Goal: Task Accomplishment & Management: Complete application form

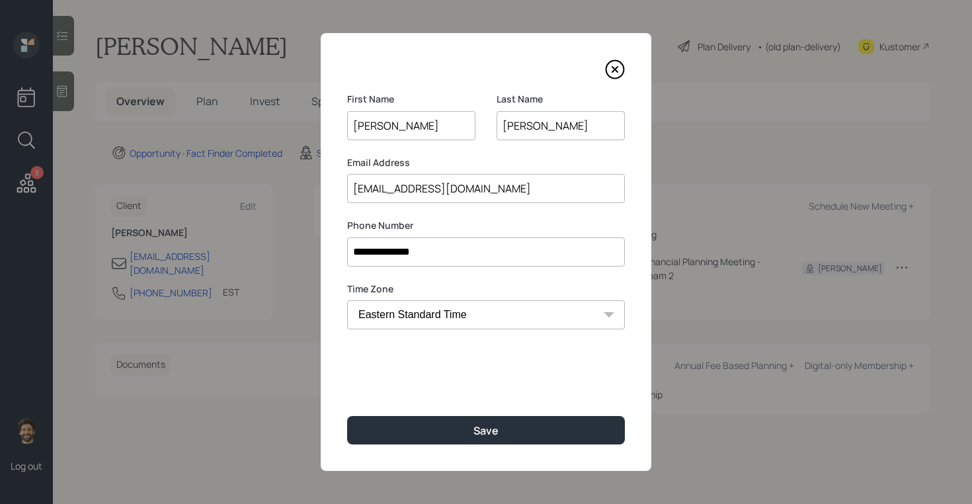
click at [388, 134] on input "[PERSON_NAME]" at bounding box center [411, 125] width 128 height 29
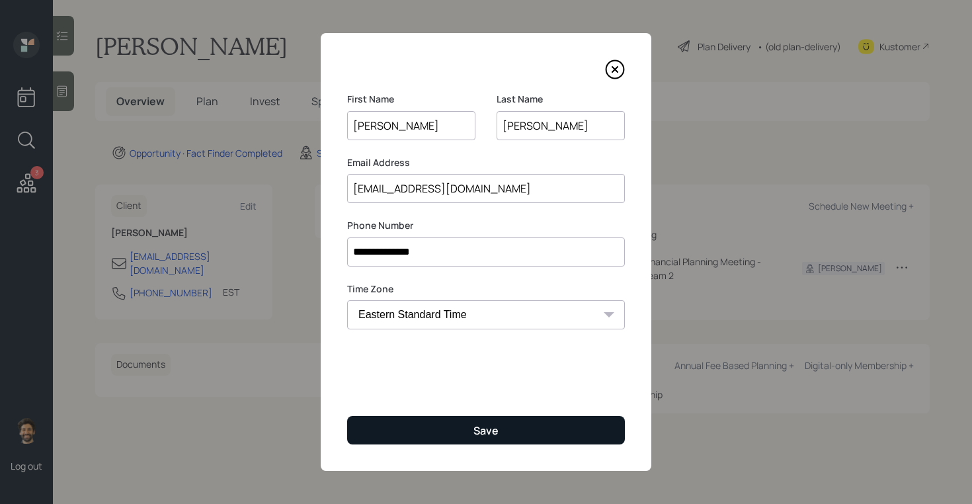
type input "[PERSON_NAME]"
click at [412, 430] on button "Save" at bounding box center [486, 430] width 278 height 28
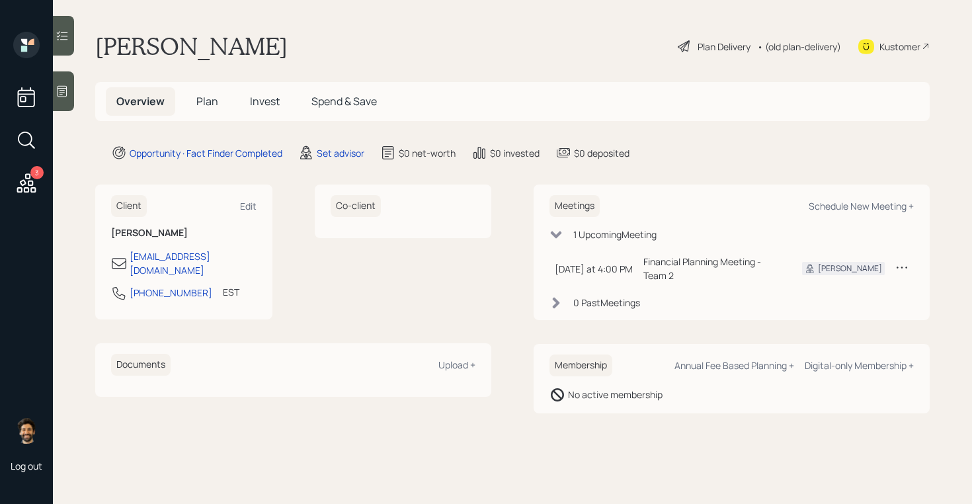
click at [196, 95] on span "Plan" at bounding box center [207, 101] width 22 height 15
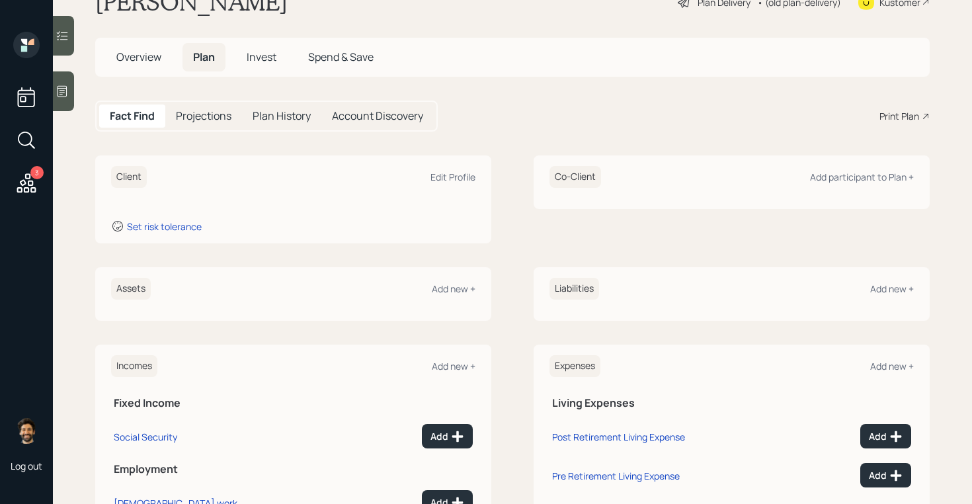
scroll to position [49, 0]
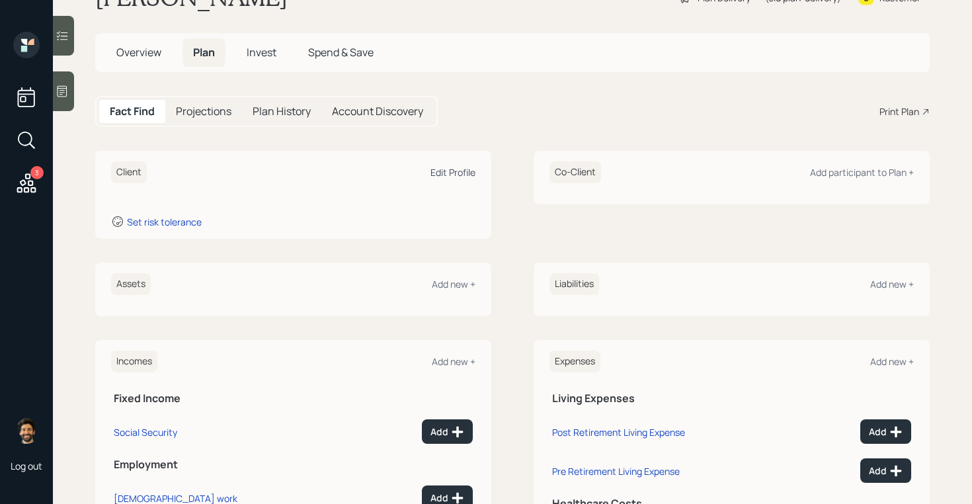
click at [450, 170] on div "Edit Profile" at bounding box center [452, 172] width 45 height 13
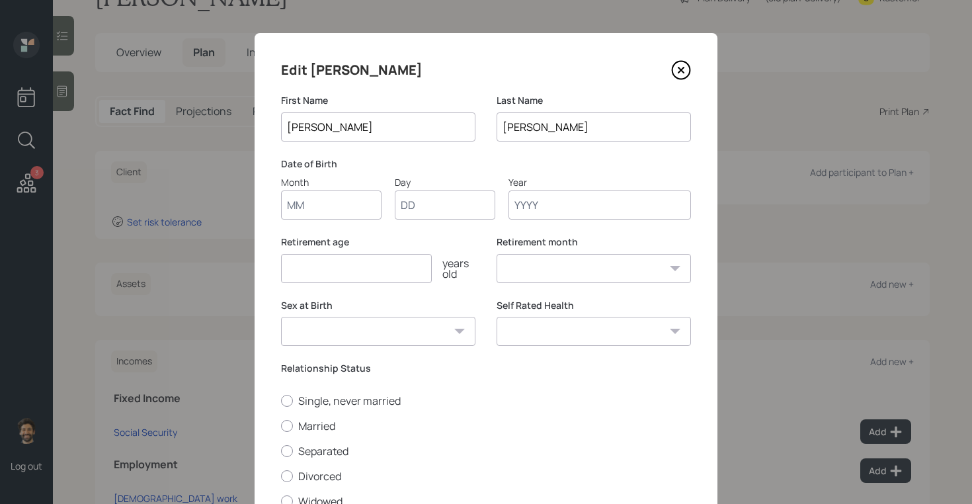
click at [327, 206] on input "Month" at bounding box center [331, 204] width 100 height 29
type input "01"
type input "1975"
select select "1"
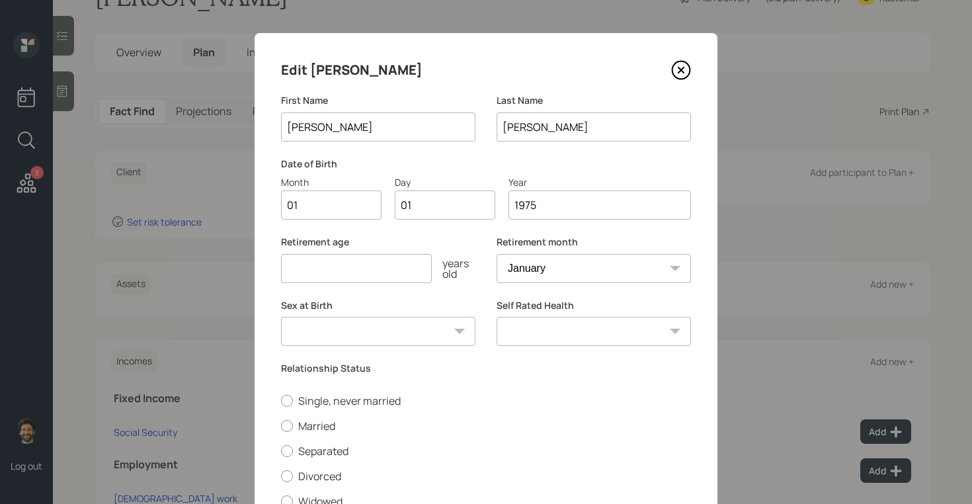
type input "1975"
click at [318, 273] on input "number" at bounding box center [356, 268] width 151 height 29
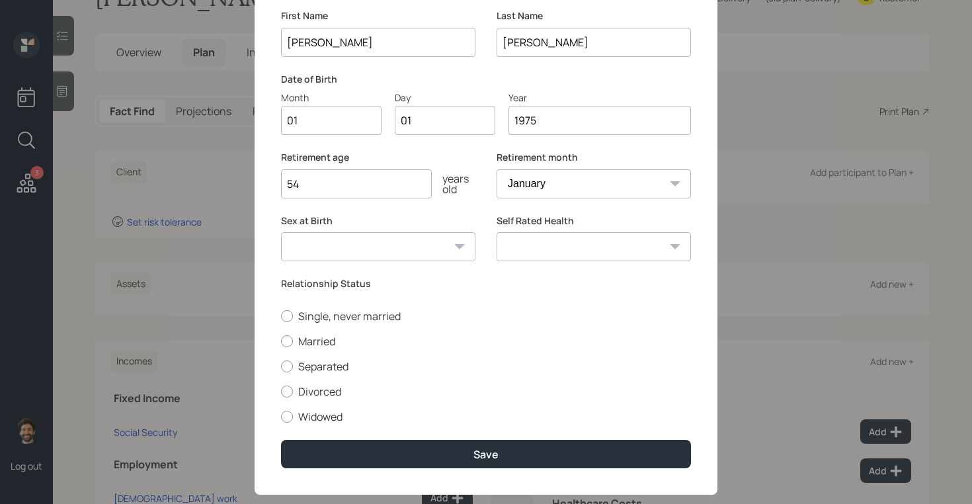
scroll to position [109, 0]
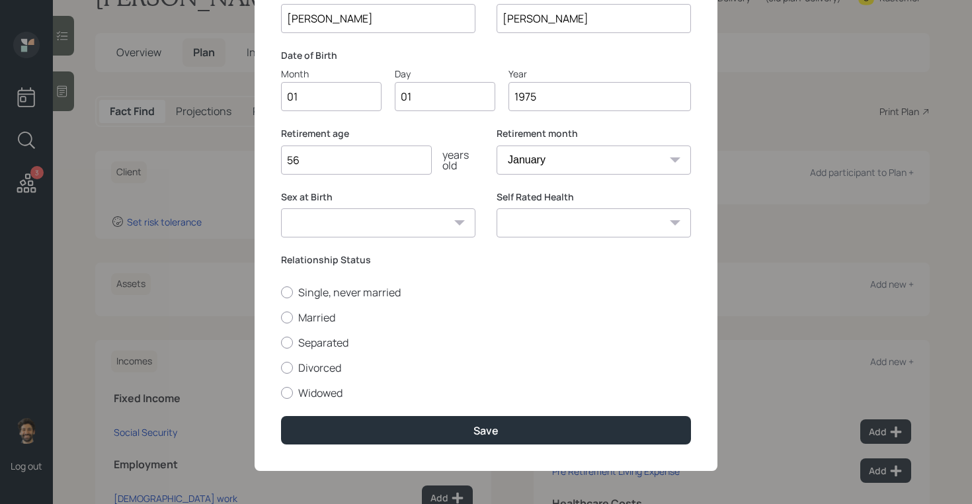
type input "5"
type input "65"
click at [297, 317] on label "Married" at bounding box center [486, 317] width 410 height 15
click at [281, 317] on input "Married" at bounding box center [280, 317] width 1 height 1
radio input "true"
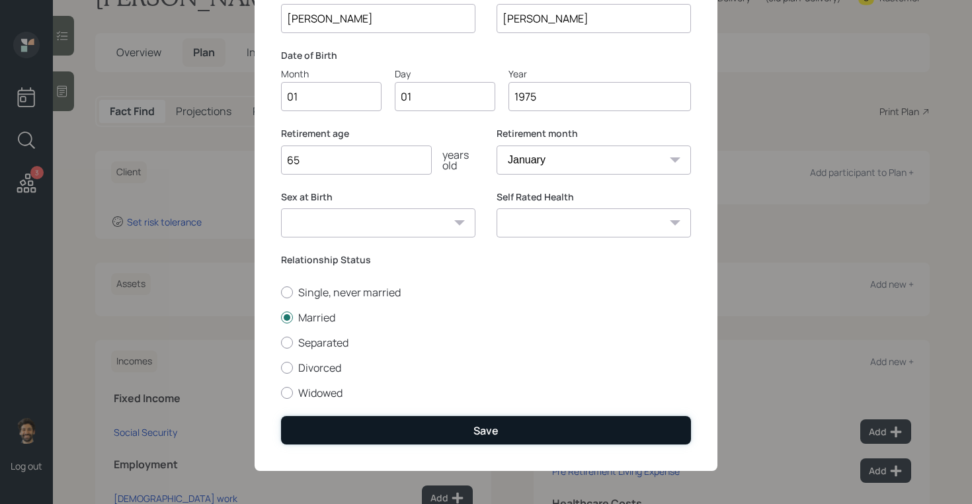
click at [331, 422] on button "Save" at bounding box center [486, 430] width 410 height 28
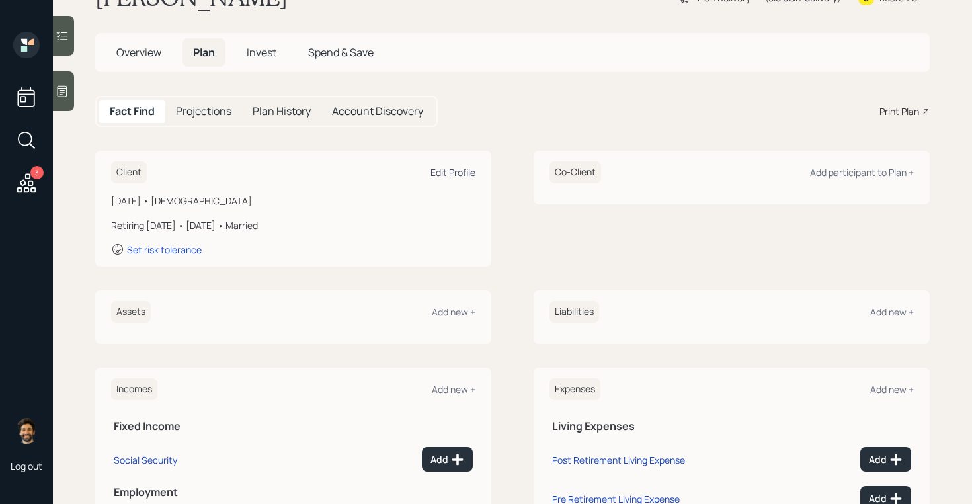
click at [457, 171] on div "Edit Profile" at bounding box center [452, 172] width 45 height 13
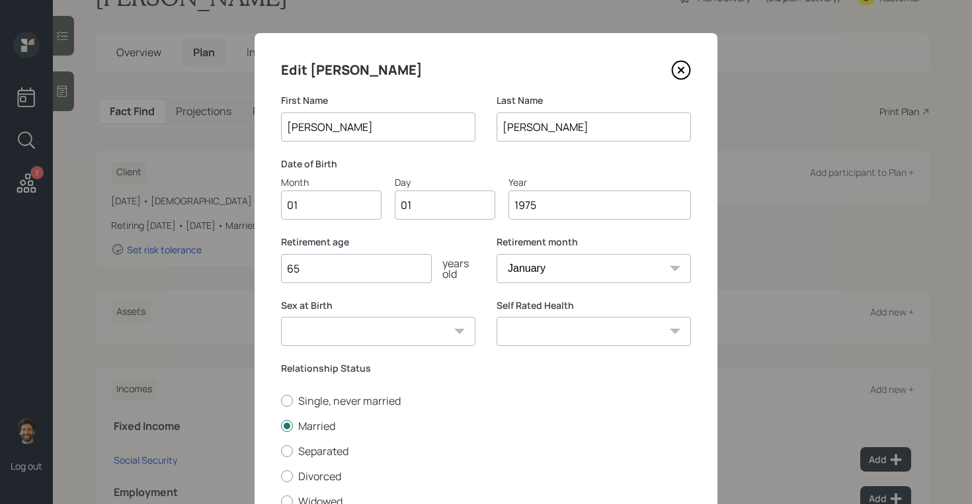
click at [541, 203] on input "1975" at bounding box center [599, 204] width 182 height 29
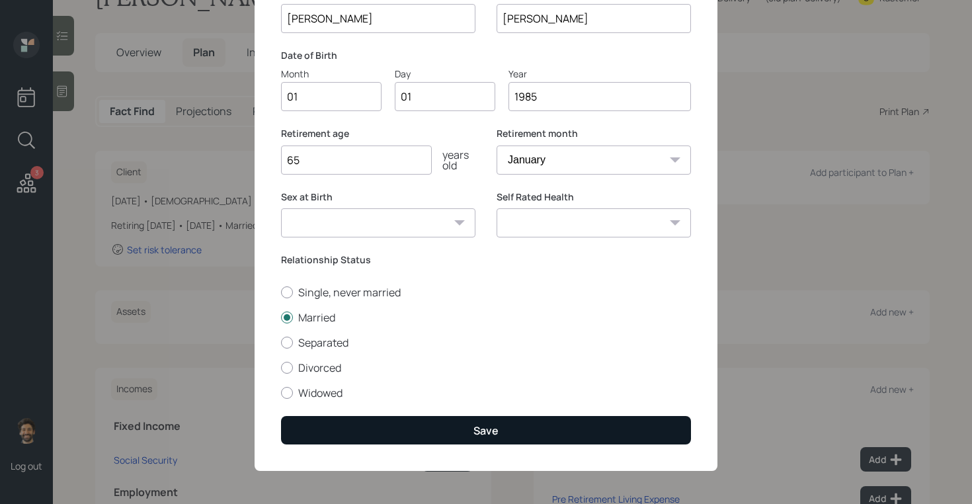
type input "1985"
click at [361, 417] on button "Save" at bounding box center [486, 430] width 410 height 28
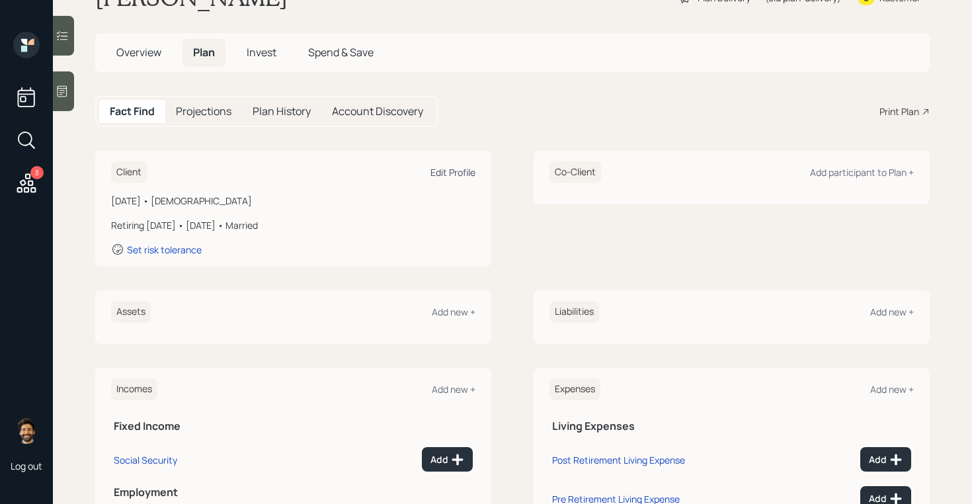
click at [445, 175] on div "Edit Profile" at bounding box center [452, 172] width 45 height 13
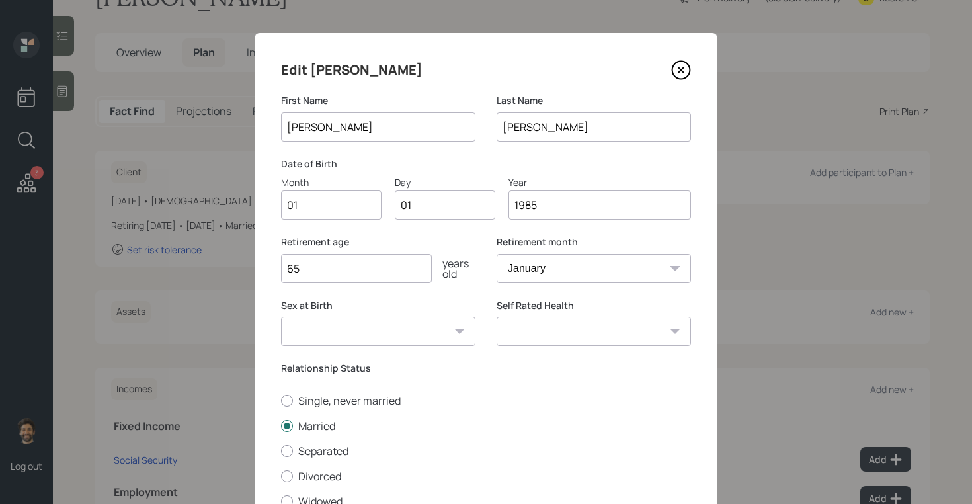
click at [545, 205] on input "1985" at bounding box center [599, 204] width 182 height 29
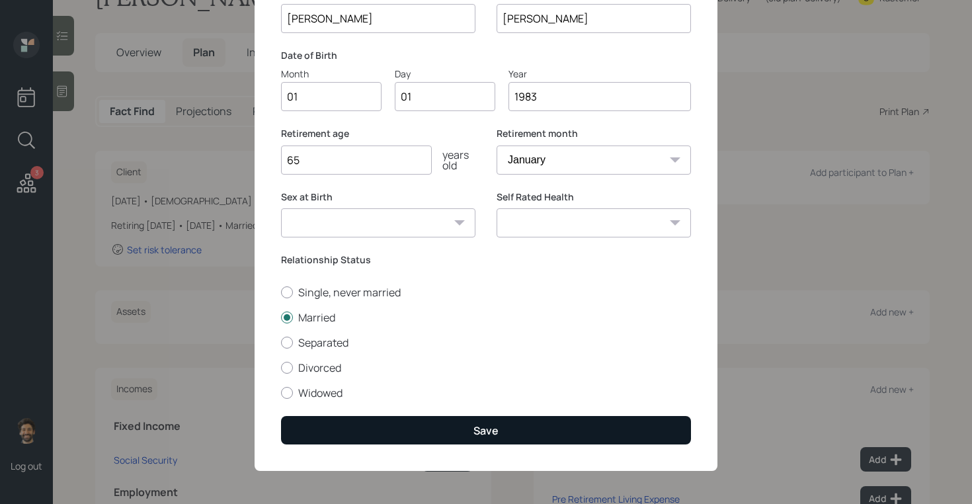
type input "1983"
click at [387, 427] on button "Save" at bounding box center [486, 430] width 410 height 28
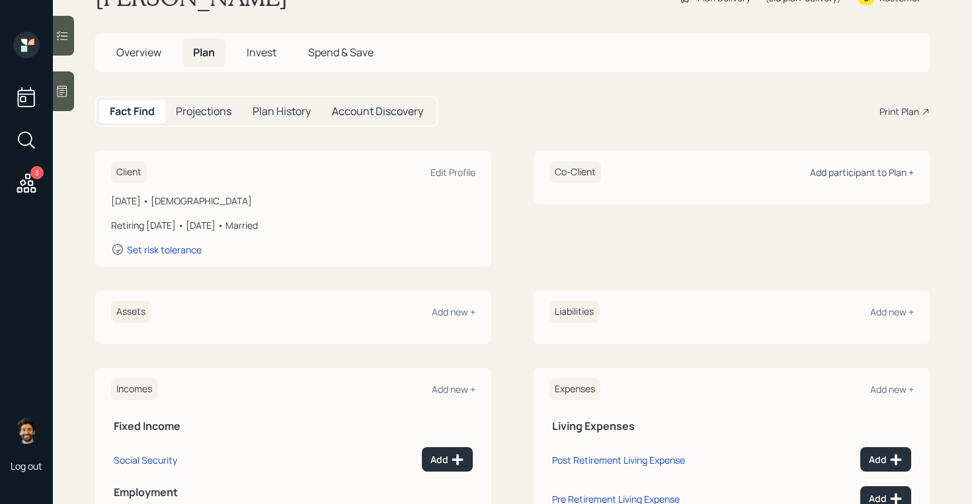
click at [850, 174] on div "Add participant to Plan +" at bounding box center [862, 172] width 104 height 13
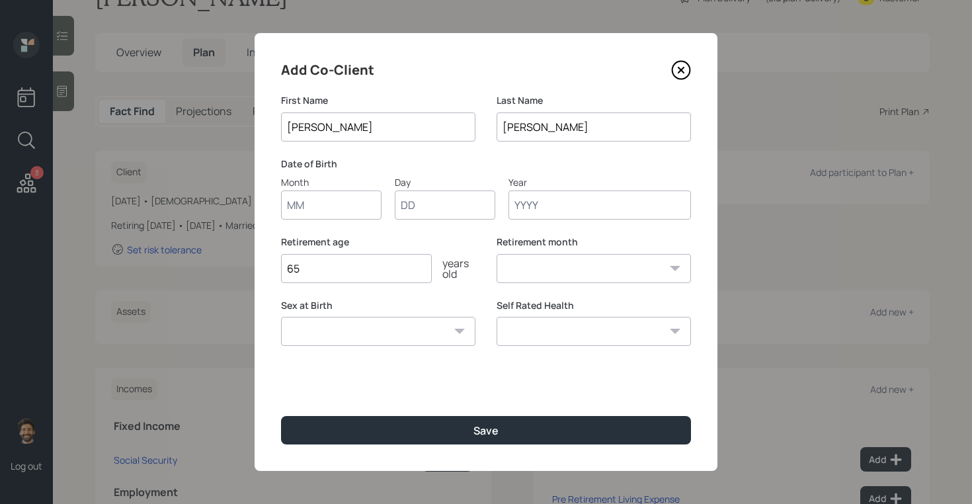
type input "[PERSON_NAME]"
click at [301, 210] on input "Month" at bounding box center [331, 204] width 100 height 29
type input "01"
type input "1980"
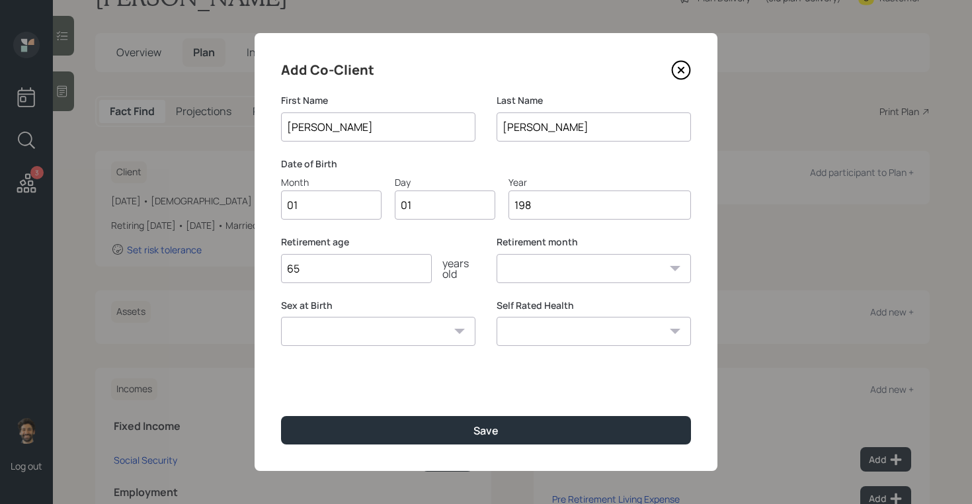
select select "1"
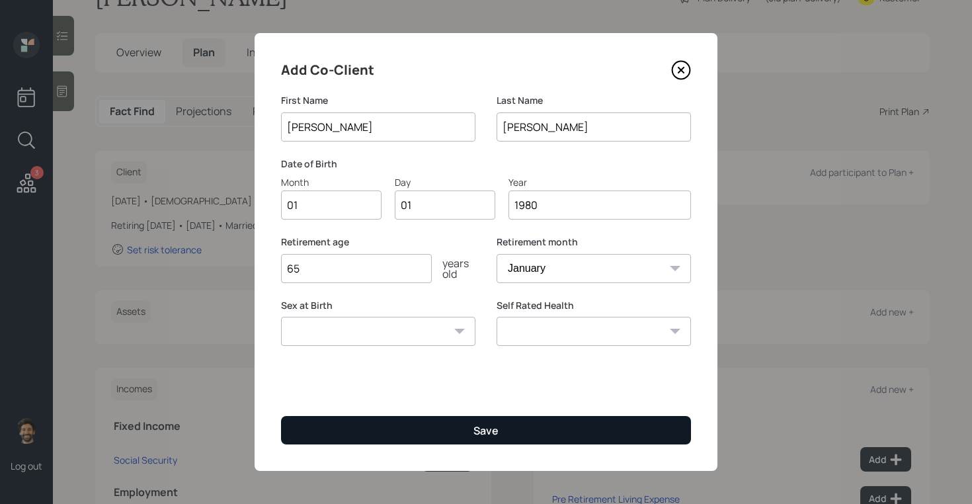
type input "1980"
click at [315, 435] on button "Save" at bounding box center [486, 430] width 410 height 28
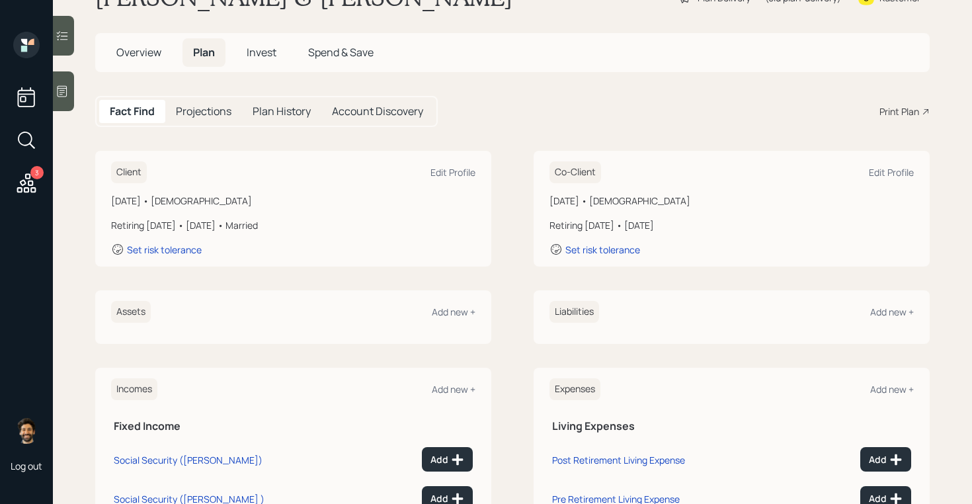
scroll to position [208, 0]
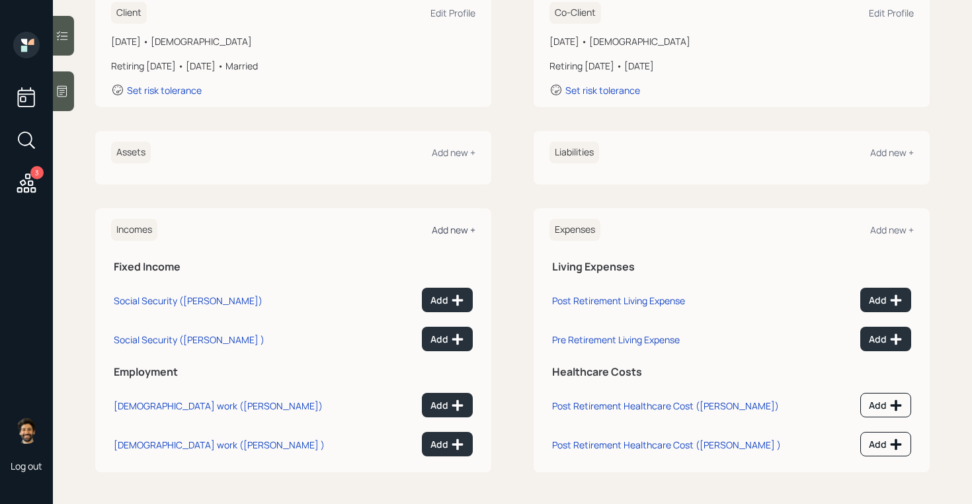
click at [451, 225] on div "Add new +" at bounding box center [454, 229] width 44 height 13
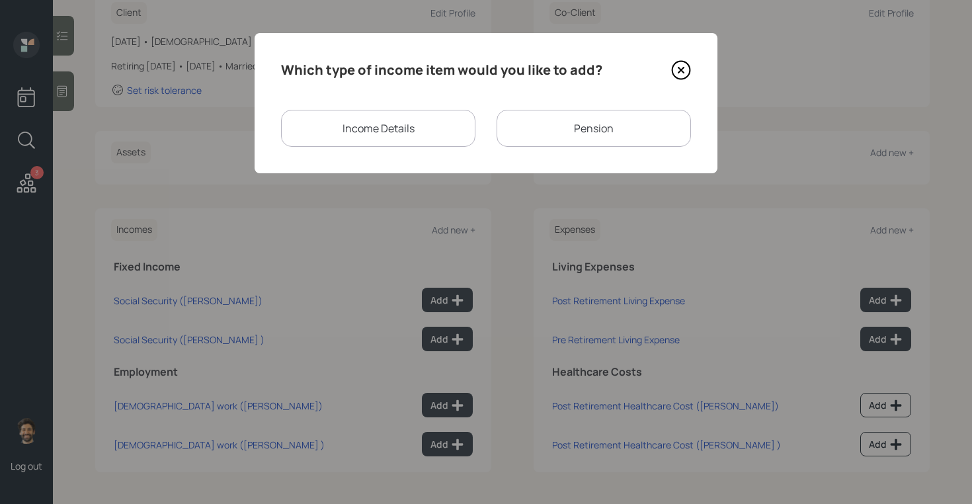
click at [523, 117] on div "Pension" at bounding box center [593, 128] width 194 height 37
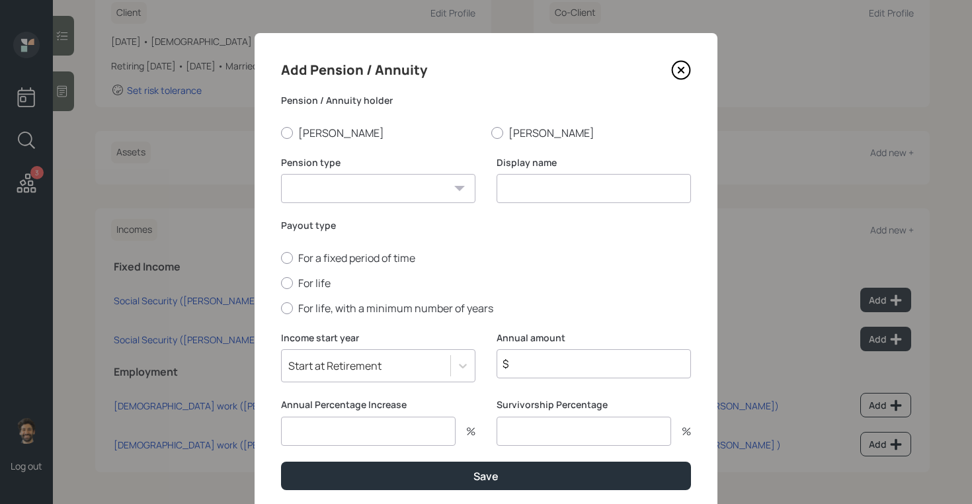
click at [393, 182] on select "Pension Annuity" at bounding box center [378, 188] width 194 height 29
select select "pension"
click at [281, 174] on select "Pension Annuity" at bounding box center [378, 188] width 194 height 29
click at [526, 193] on input at bounding box center [593, 188] width 194 height 29
type input "Pension"
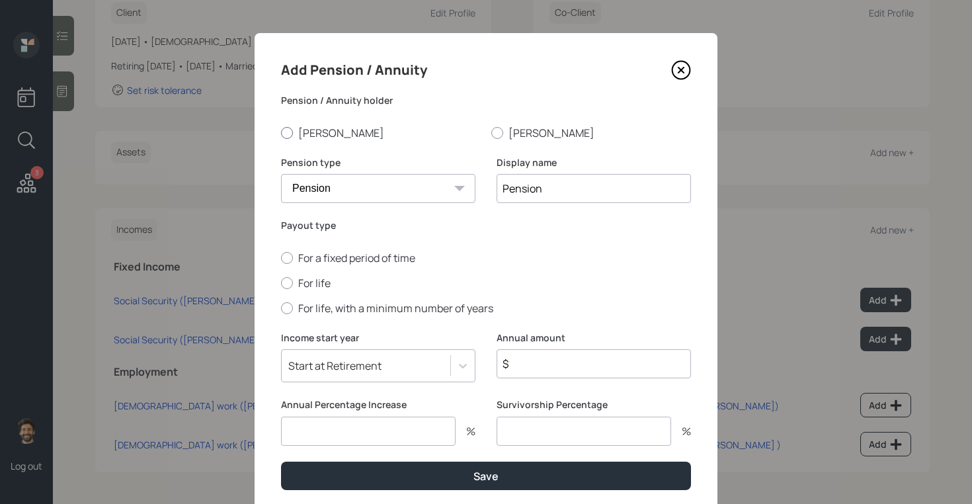
click at [299, 131] on label "[PERSON_NAME]" at bounding box center [381, 133] width 200 height 15
click at [281, 132] on input "[PERSON_NAME]" at bounding box center [280, 132] width 1 height 1
radio input "true"
click at [303, 279] on label "For life" at bounding box center [486, 283] width 410 height 15
click at [281, 282] on input "For life" at bounding box center [280, 282] width 1 height 1
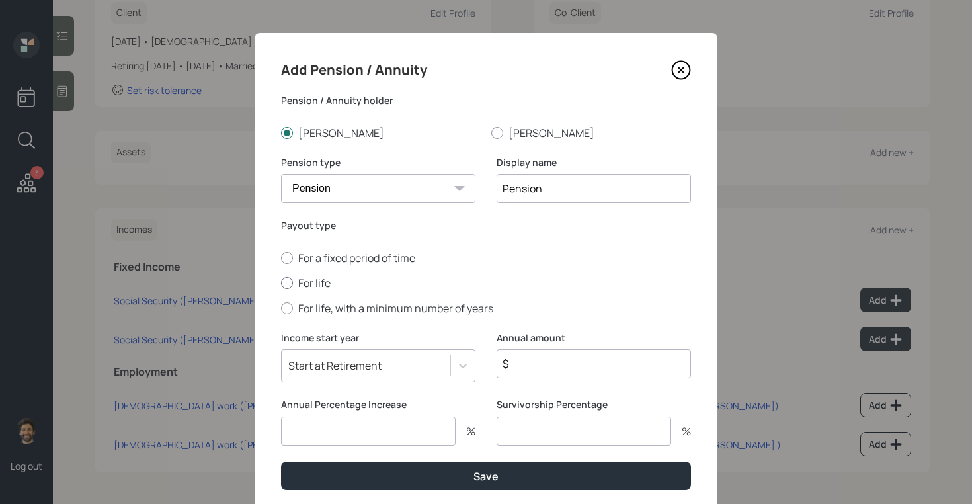
radio input "true"
click at [534, 366] on input "$" at bounding box center [593, 363] width 194 height 29
type input "$ 90,000"
click at [395, 417] on input "number" at bounding box center [368, 430] width 174 height 29
type input "0"
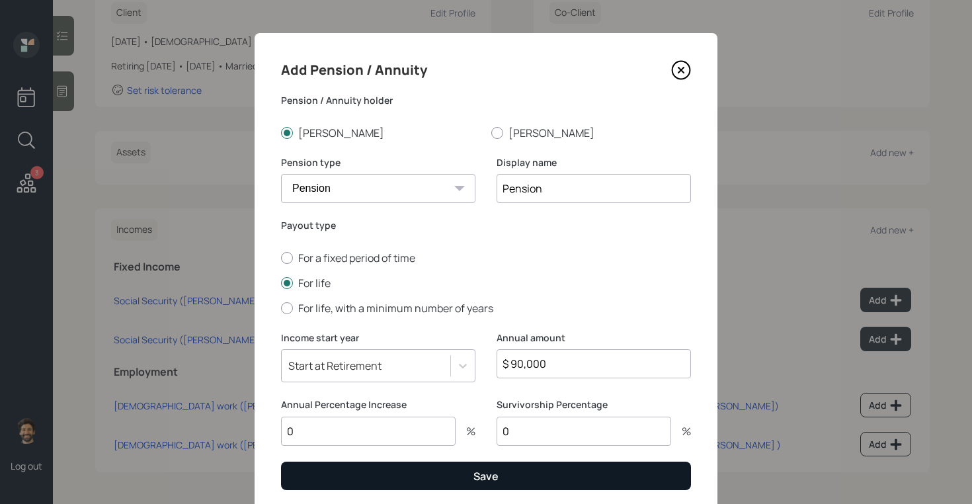
type input "0"
click at [383, 475] on button "Save" at bounding box center [486, 475] width 410 height 28
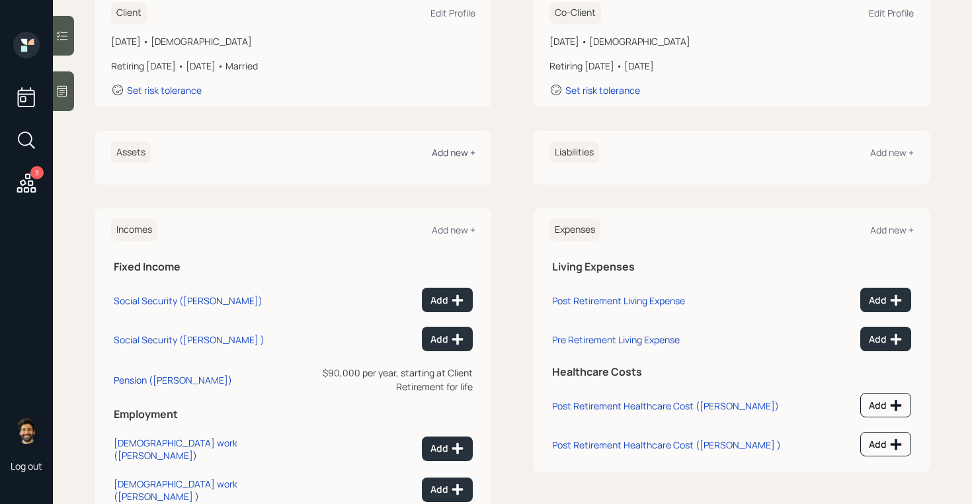
click at [443, 155] on div "Add new +" at bounding box center [454, 152] width 44 height 13
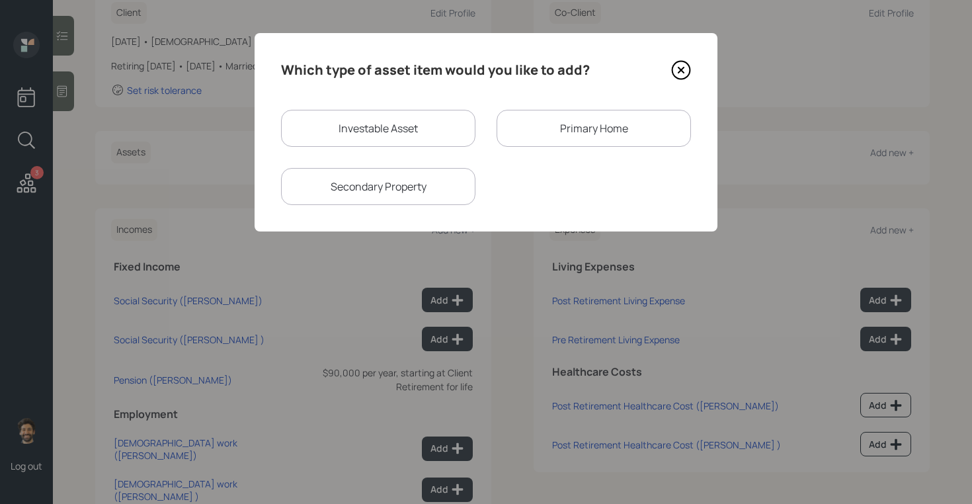
click at [375, 132] on div "Investable Asset" at bounding box center [378, 128] width 194 height 37
select select "taxable"
select select "balanced"
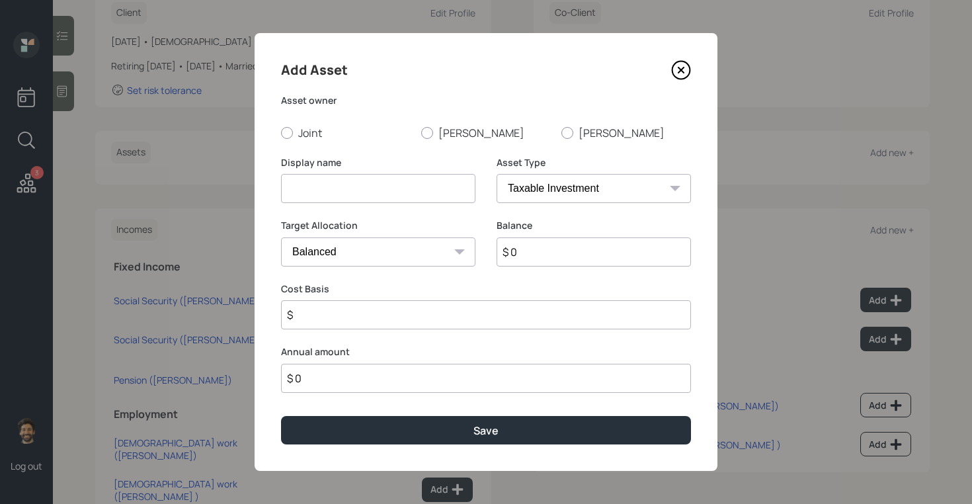
click at [357, 190] on input at bounding box center [378, 188] width 194 height 29
type input "Former TSP"
click at [540, 250] on input "$ 0" at bounding box center [593, 251] width 194 height 29
type input "$ 65,000"
click at [519, 187] on select "SEP [PERSON_NAME] IRA 401(k) [PERSON_NAME] 401(k) 403(b) [PERSON_NAME] 403(b) 4…" at bounding box center [593, 188] width 194 height 29
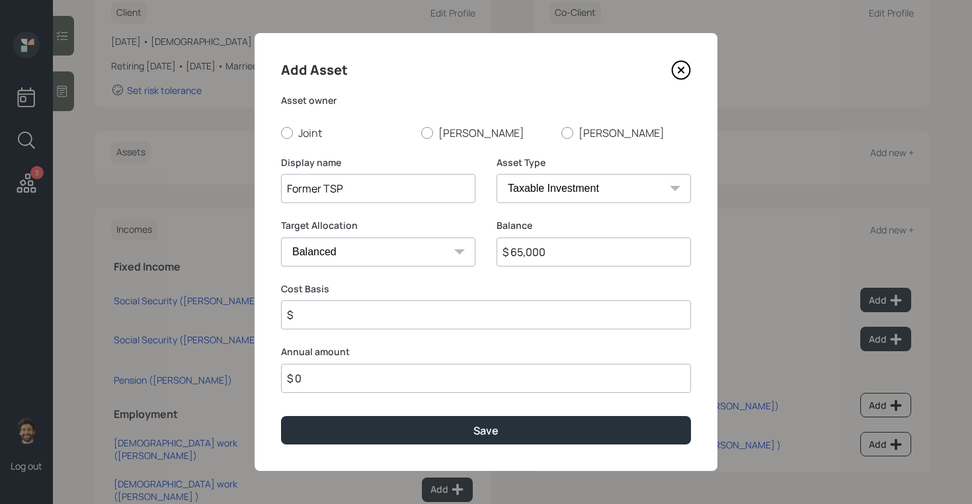
select select "company_sponsored"
click at [496, 174] on select "SEP [PERSON_NAME] IRA 401(k) [PERSON_NAME] 401(k) 403(b) [PERSON_NAME] 403(b) 4…" at bounding box center [593, 188] width 194 height 29
click at [441, 134] on label "[PERSON_NAME]" at bounding box center [486, 133] width 130 height 15
click at [421, 133] on input "[PERSON_NAME]" at bounding box center [420, 132] width 1 height 1
radio input "true"
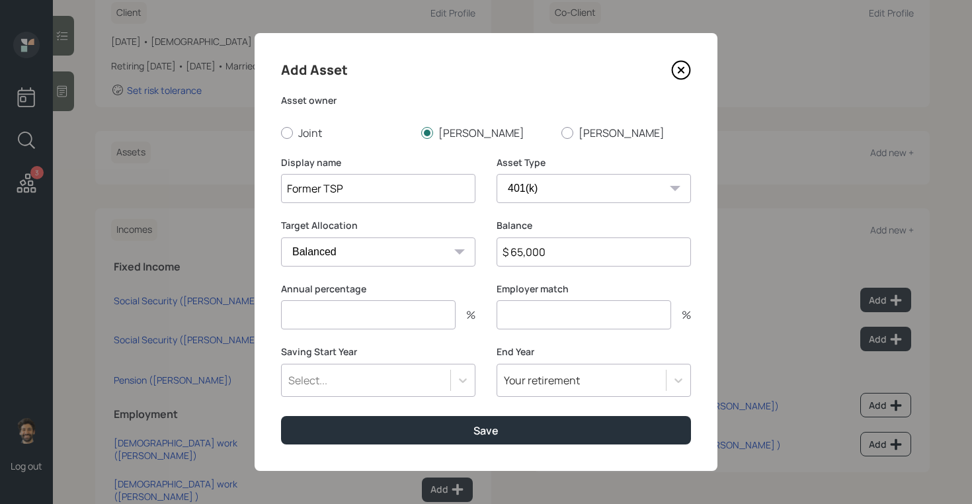
click at [345, 321] on input "number" at bounding box center [368, 314] width 174 height 29
type input "0"
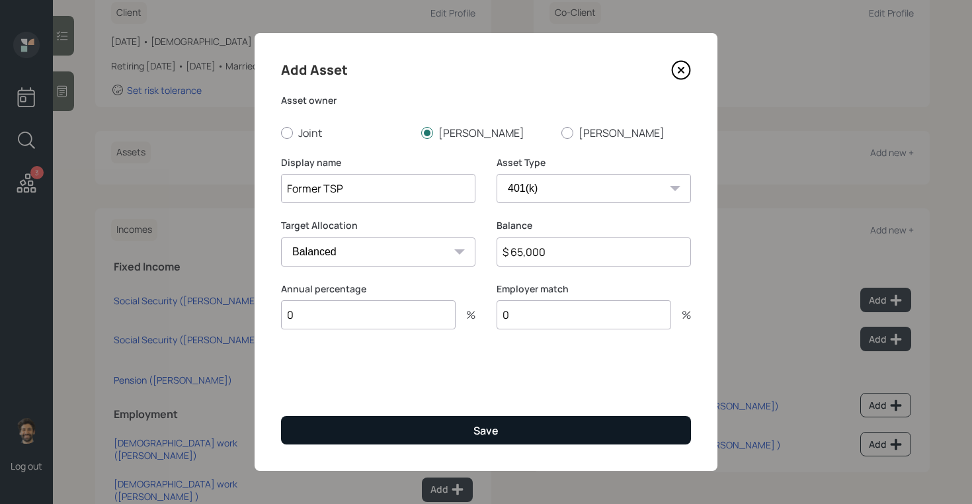
type input "0"
click at [350, 427] on button "Save" at bounding box center [486, 430] width 410 height 28
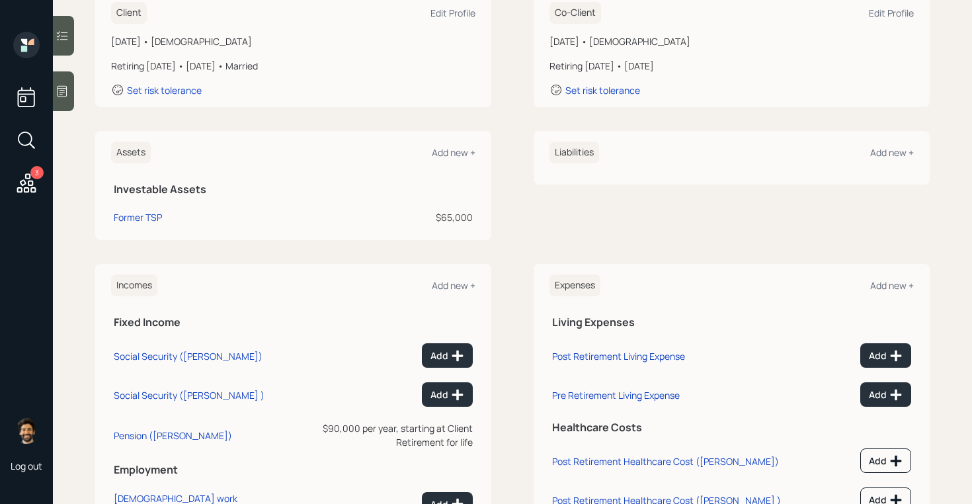
click at [442, 144] on div "Assets Add new +" at bounding box center [293, 152] width 364 height 22
click at [445, 149] on div "Add new +" at bounding box center [454, 152] width 44 height 13
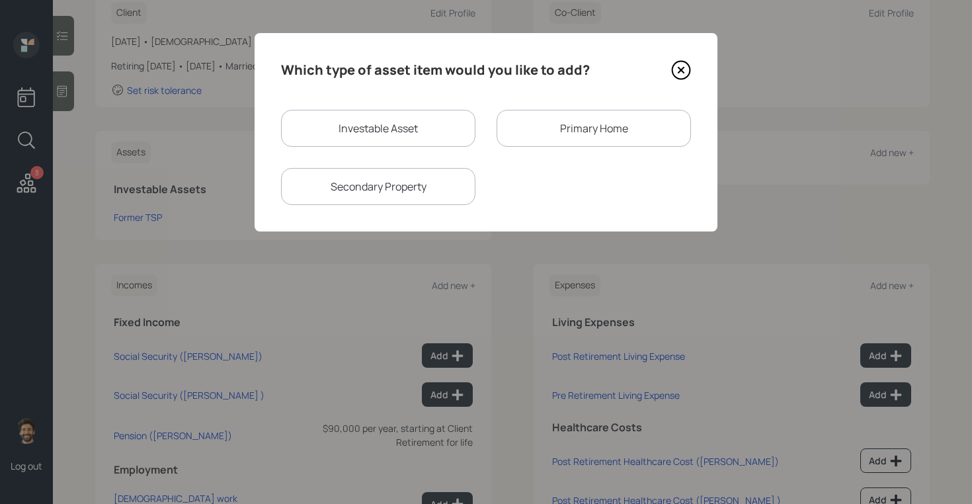
click at [340, 131] on div "Investable Asset" at bounding box center [378, 128] width 194 height 37
select select "taxable"
select select "balanced"
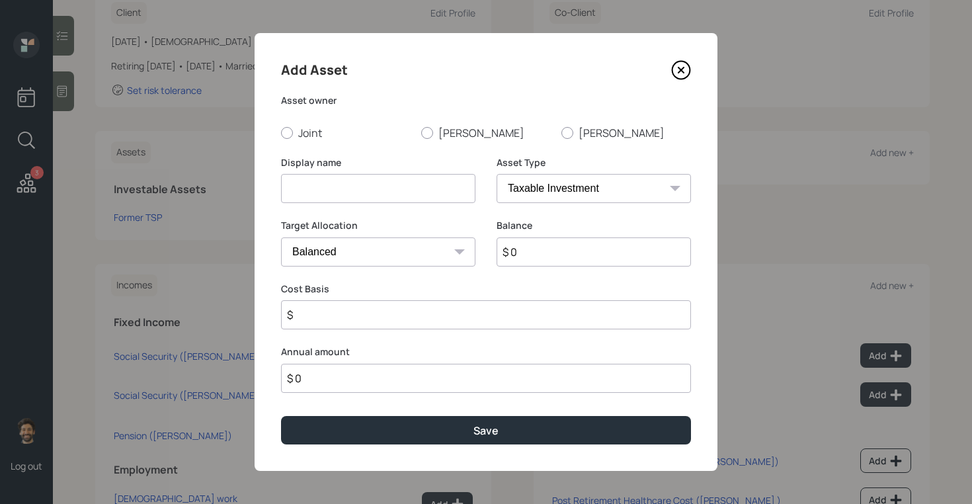
click at [342, 183] on input at bounding box center [378, 188] width 194 height 29
type input "Equitable 401k"
click at [578, 139] on div "Add Asset Asset owner Joint [PERSON_NAME] [PERSON_NAME] Display name Equitable …" at bounding box center [485, 252] width 463 height 438
click at [576, 131] on label "[PERSON_NAME]" at bounding box center [626, 133] width 130 height 15
click at [561, 132] on input "[PERSON_NAME]" at bounding box center [560, 132] width 1 height 1
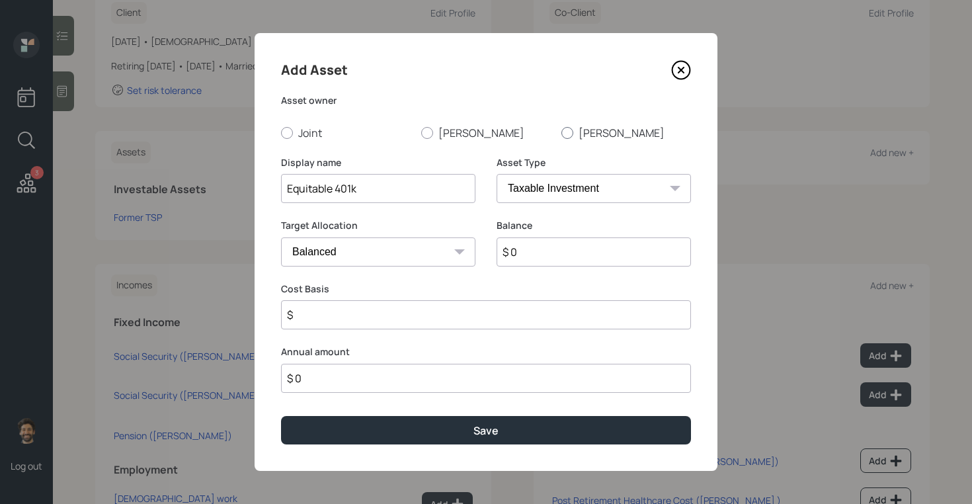
radio input "true"
click at [549, 188] on select "SEP [PERSON_NAME] IRA 401(k) [PERSON_NAME] 401(k) 403(b) [PERSON_NAME] 403(b) 4…" at bounding box center [593, 188] width 194 height 29
select select "company_sponsored"
click at [496, 174] on select "SEP [PERSON_NAME] IRA 401(k) [PERSON_NAME] 401(k) 403(b) [PERSON_NAME] 403(b) 4…" at bounding box center [593, 188] width 194 height 29
click at [547, 254] on input "$ 0" at bounding box center [593, 251] width 194 height 29
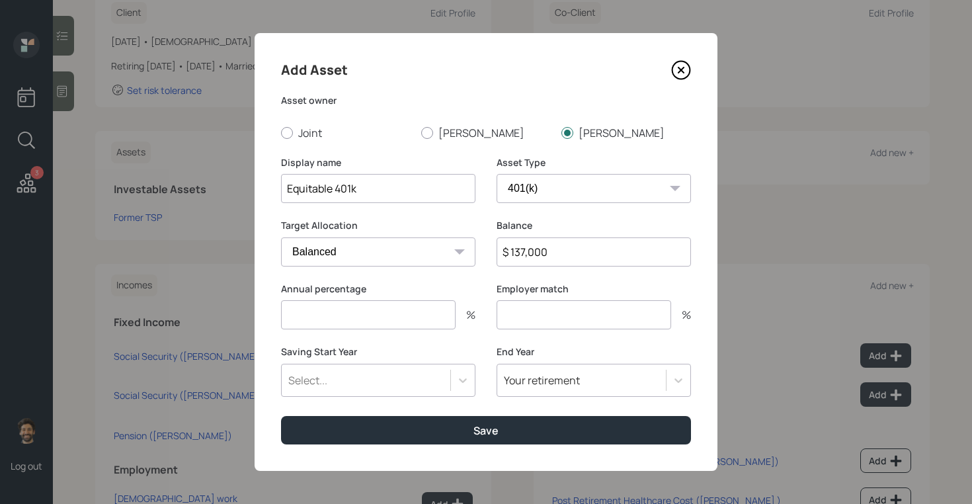
type input "$ 137,000"
type input "0"
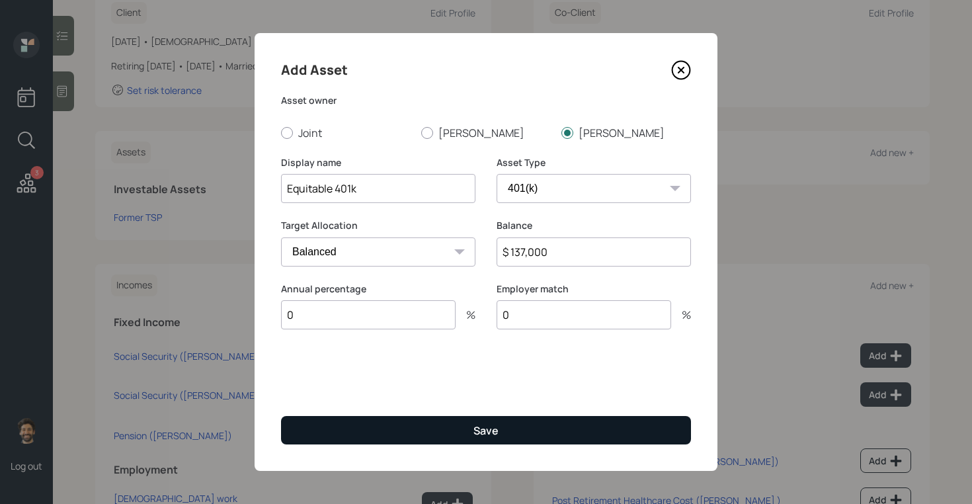
type input "0"
click at [533, 424] on button "Save" at bounding box center [486, 430] width 410 height 28
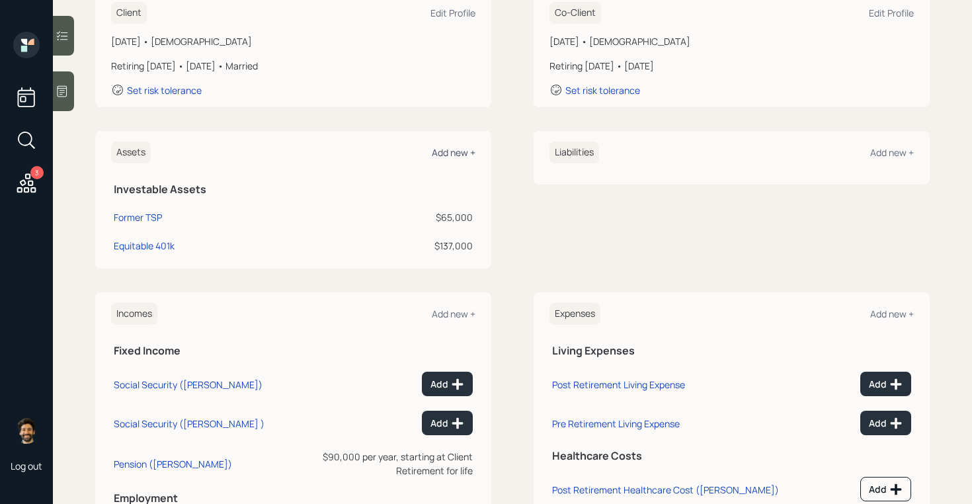
click at [457, 151] on div "Add new +" at bounding box center [454, 152] width 44 height 13
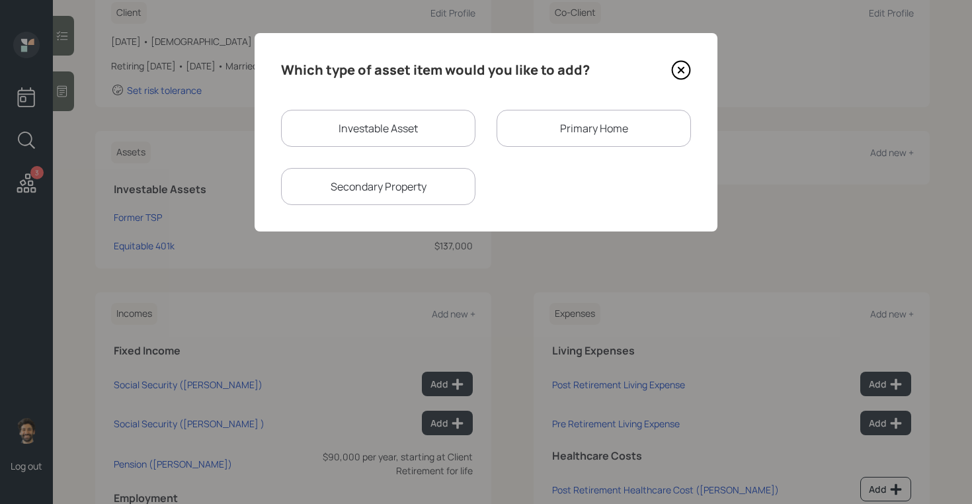
click at [325, 127] on div "Investable Asset" at bounding box center [378, 128] width 194 height 37
select select "taxable"
select select "balanced"
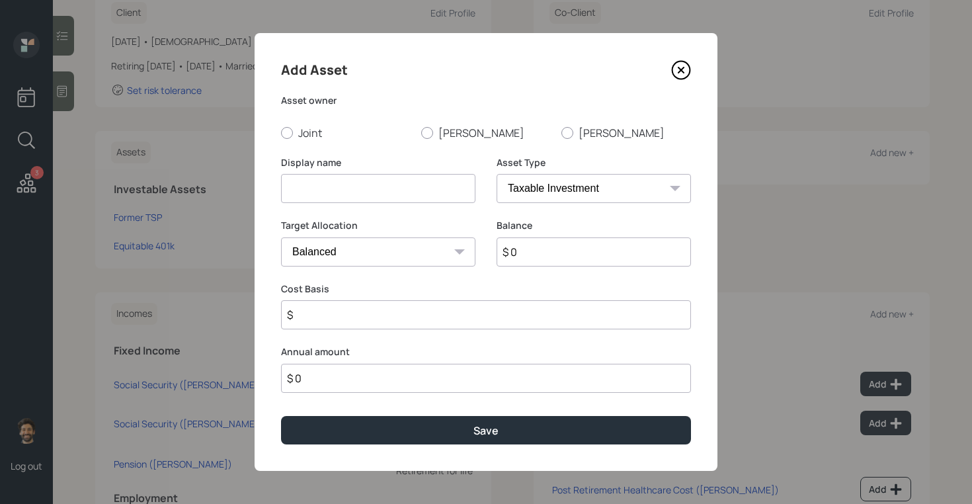
click at [337, 204] on div "Display name" at bounding box center [378, 187] width 194 height 63
click at [323, 190] on input at bounding box center [378, 188] width 194 height 29
type input "Current 401k"
click at [541, 247] on input "$ 0" at bounding box center [593, 251] width 194 height 29
type input "$ 8,000"
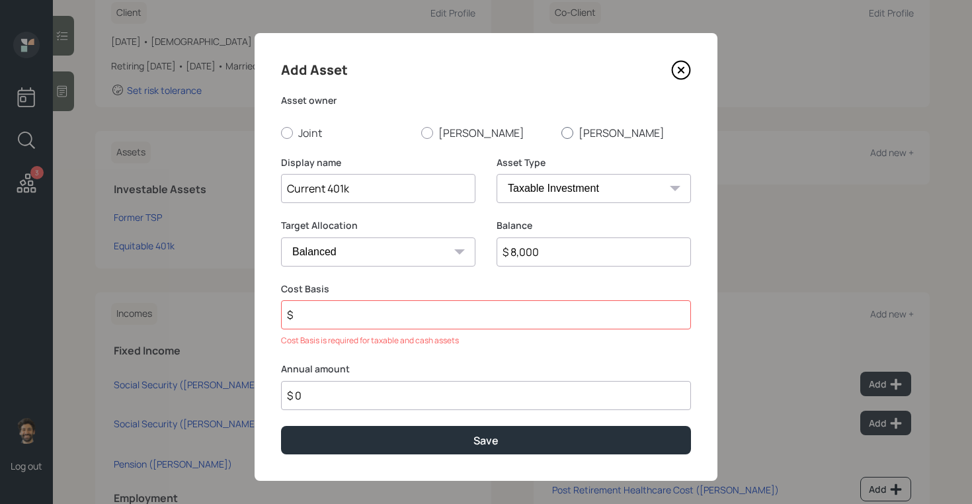
click at [596, 135] on label "[PERSON_NAME]" at bounding box center [626, 133] width 130 height 15
click at [561, 133] on input "[PERSON_NAME]" at bounding box center [560, 132] width 1 height 1
radio input "true"
click at [568, 188] on select "SEP [PERSON_NAME] IRA 401(k) [PERSON_NAME] 401(k) 403(b) [PERSON_NAME] 403(b) 4…" at bounding box center [593, 188] width 194 height 29
select select "company_sponsored"
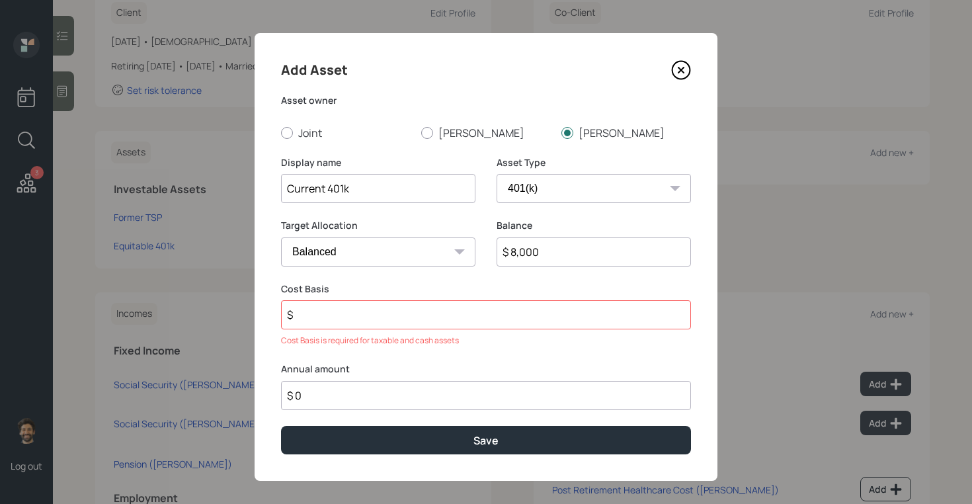
click at [496, 174] on select "SEP [PERSON_NAME] IRA 401(k) [PERSON_NAME] 401(k) 403(b) [PERSON_NAME] 403(b) 4…" at bounding box center [593, 188] width 194 height 29
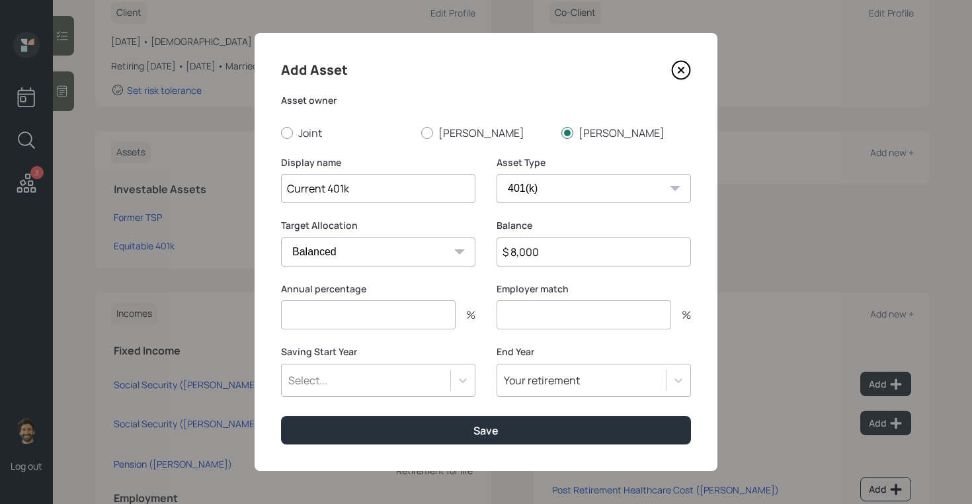
click at [328, 316] on input "number" at bounding box center [368, 314] width 174 height 29
type input "1"
click at [383, 379] on div "Select..." at bounding box center [366, 380] width 169 height 22
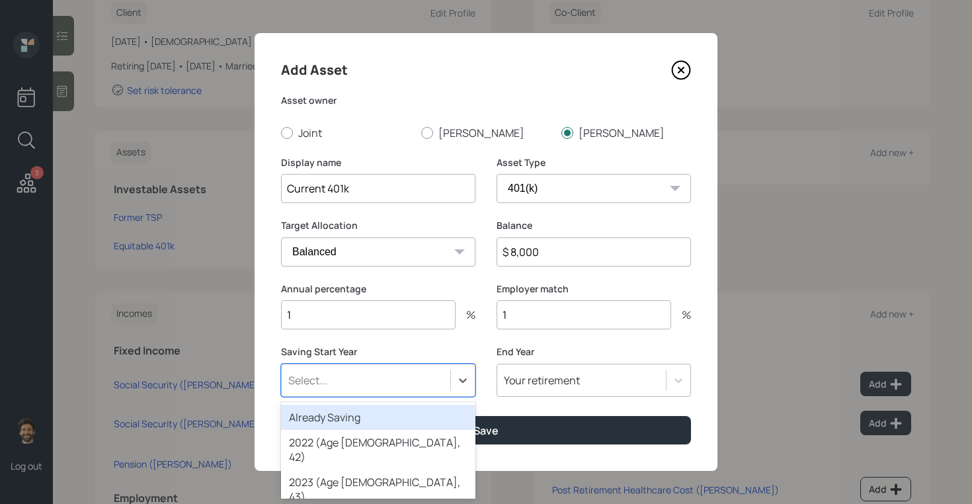
click at [364, 402] on div "Already Saving 2022 (Age [DEMOGRAPHIC_DATA], 42) 2023 (Age [DEMOGRAPHIC_DATA], …" at bounding box center [378, 450] width 194 height 96
click at [364, 410] on div "Already Saving" at bounding box center [378, 416] width 194 height 25
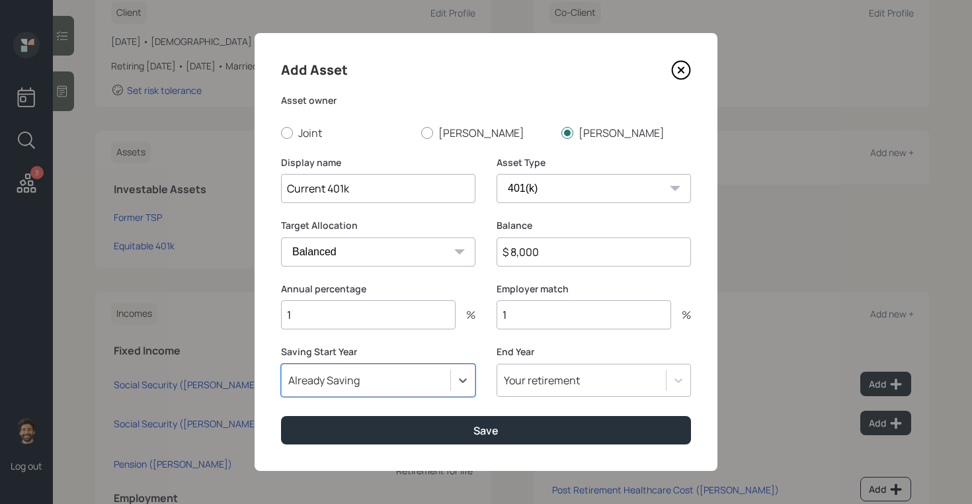
click at [535, 385] on div "Your retirement" at bounding box center [542, 380] width 76 height 15
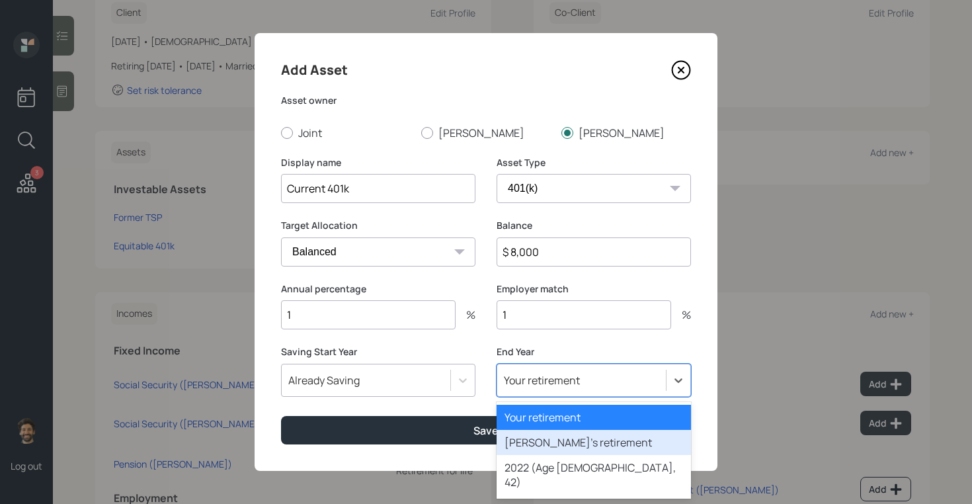
click at [530, 431] on div "[PERSON_NAME]'s retirement" at bounding box center [593, 442] width 194 height 25
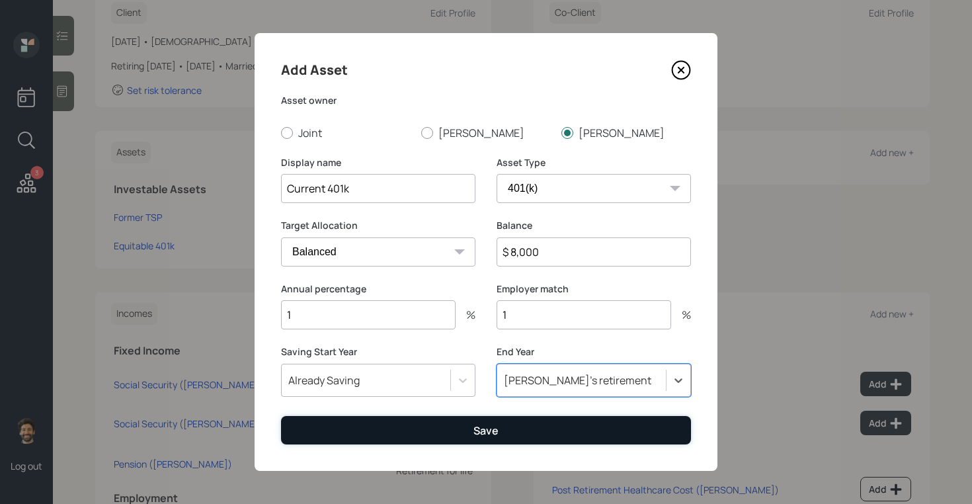
click at [443, 434] on button "Save" at bounding box center [486, 430] width 410 height 28
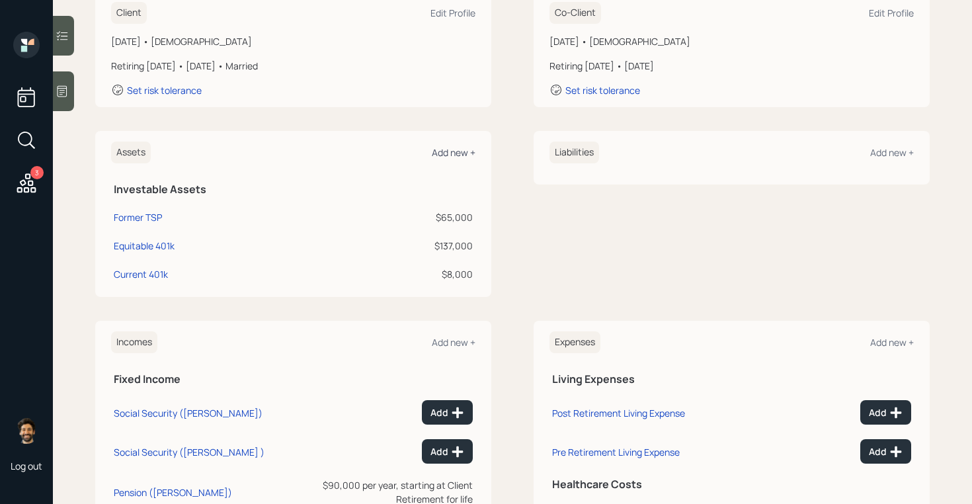
click at [457, 150] on div "Add new +" at bounding box center [454, 152] width 44 height 13
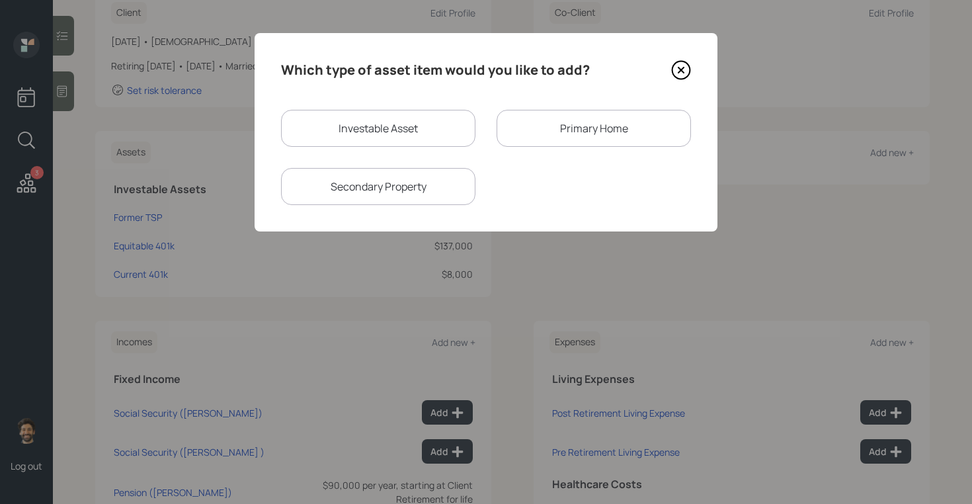
click at [543, 128] on div "Primary Home" at bounding box center [593, 128] width 194 height 37
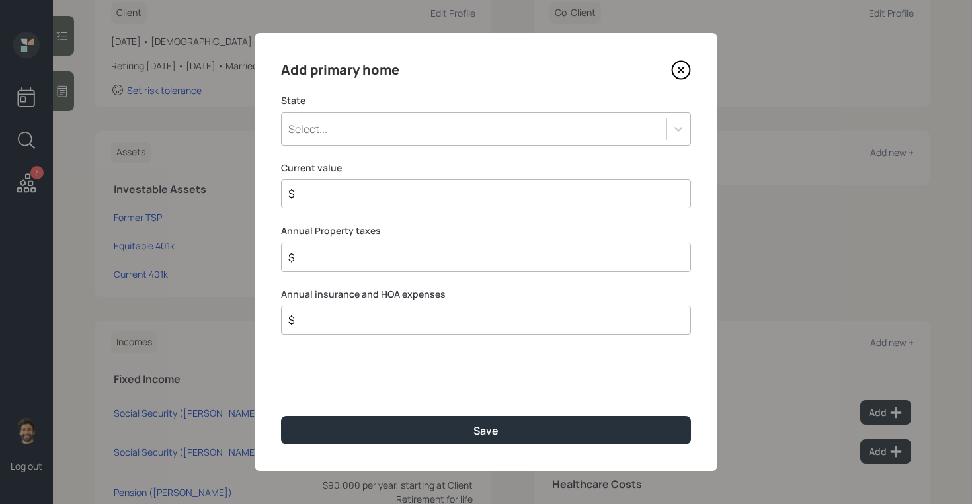
click at [381, 136] on div "Select..." at bounding box center [474, 129] width 384 height 22
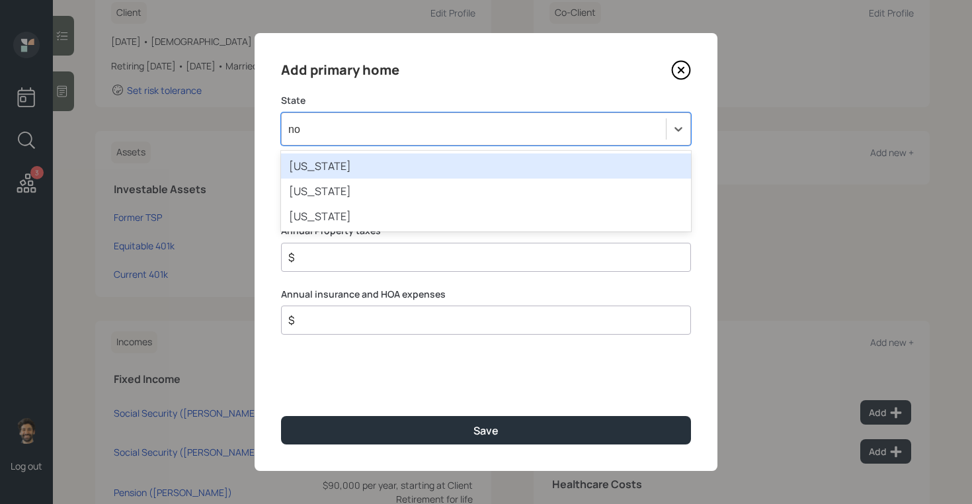
type input "nor"
click at [389, 157] on div "[US_STATE]" at bounding box center [486, 165] width 410 height 25
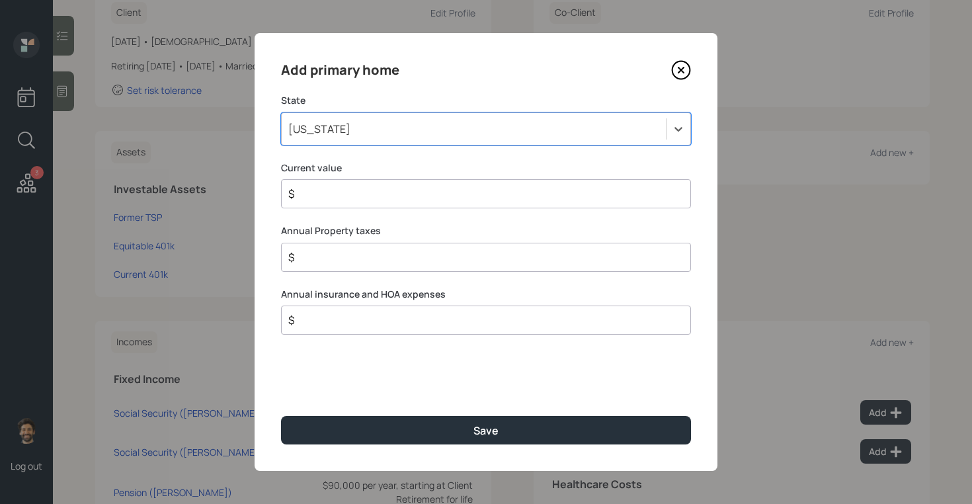
click at [360, 192] on input "$" at bounding box center [480, 194] width 387 height 16
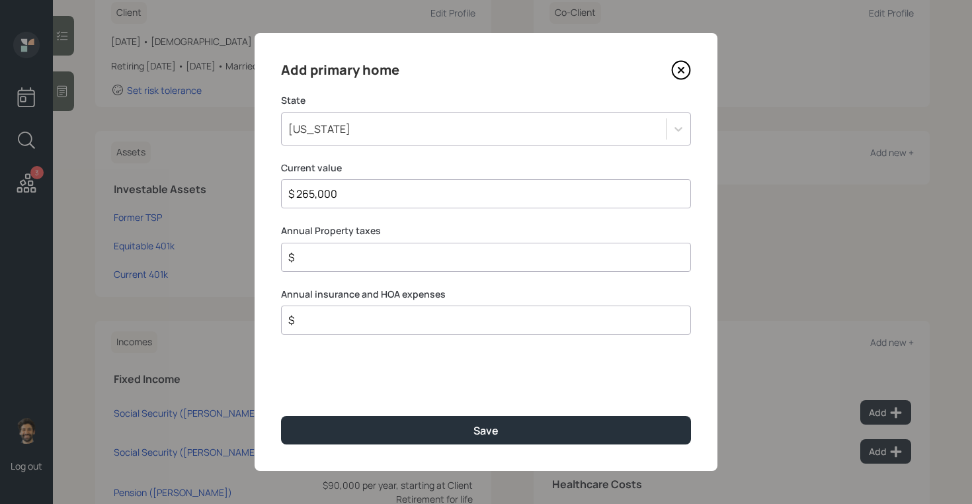
type input "$ 265,000"
click at [329, 253] on input "$" at bounding box center [480, 257] width 387 height 16
type input "$ 0"
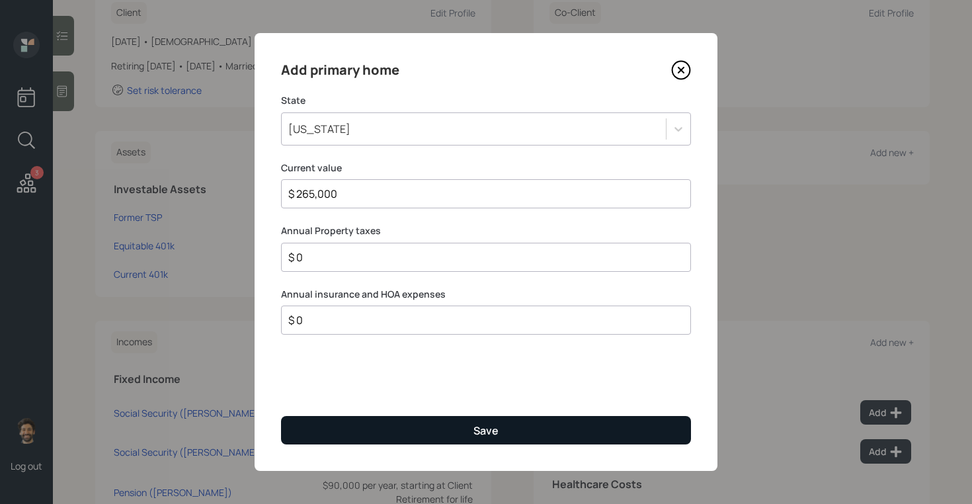
type input "$ 0"
click at [320, 428] on button "Save" at bounding box center [486, 430] width 410 height 28
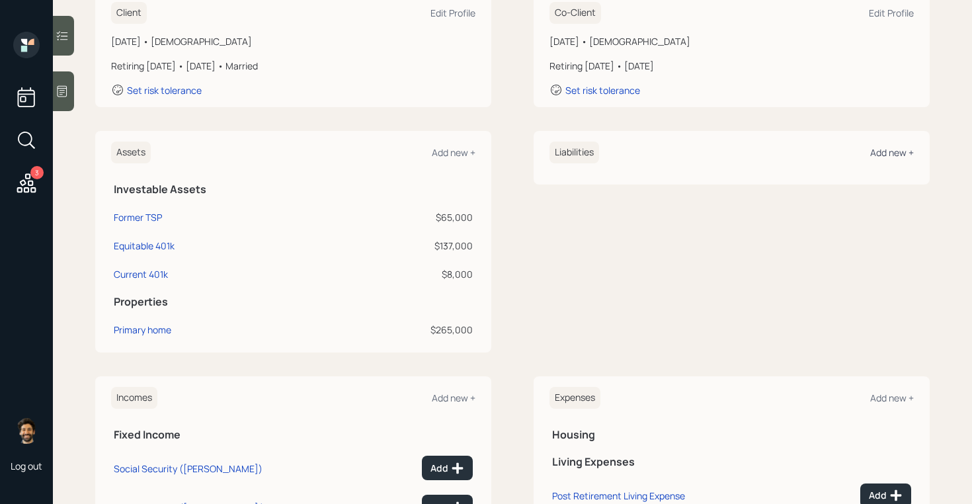
click at [884, 153] on div "Add new +" at bounding box center [892, 152] width 44 height 13
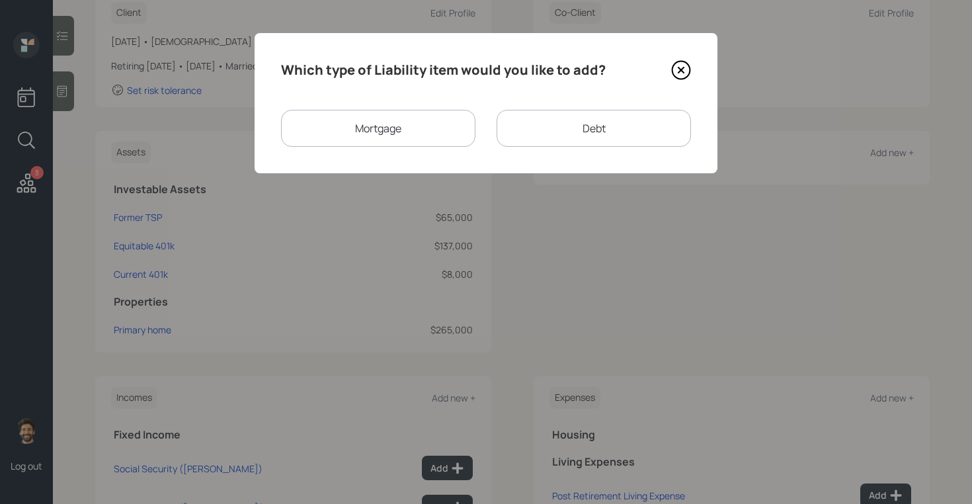
click at [428, 120] on div "Mortgage" at bounding box center [378, 128] width 194 height 37
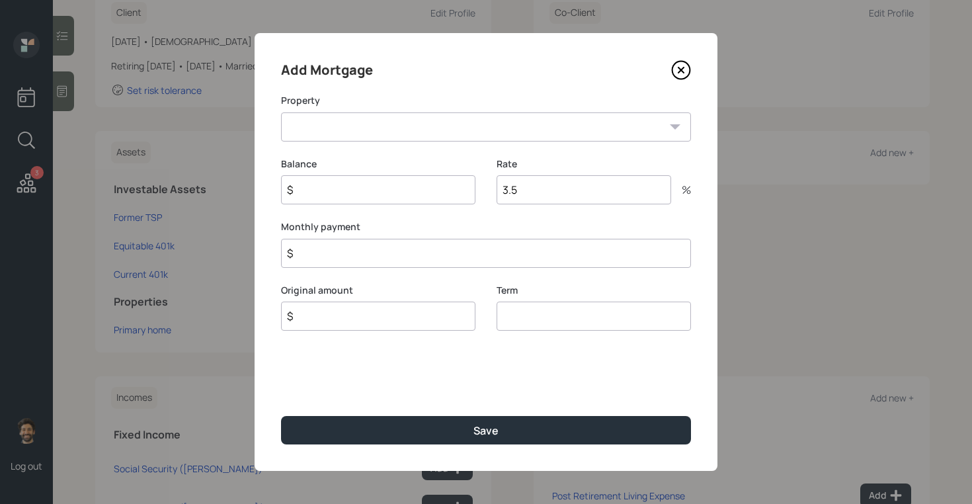
click at [440, 126] on select "NC Primary home" at bounding box center [486, 126] width 410 height 29
select select "d3f6a798-5954-491a-a238-d2cb3377daac"
click at [281, 112] on select "NC Primary home" at bounding box center [486, 126] width 410 height 29
click at [310, 252] on input "$" at bounding box center [486, 253] width 410 height 29
type input "$ 1,600"
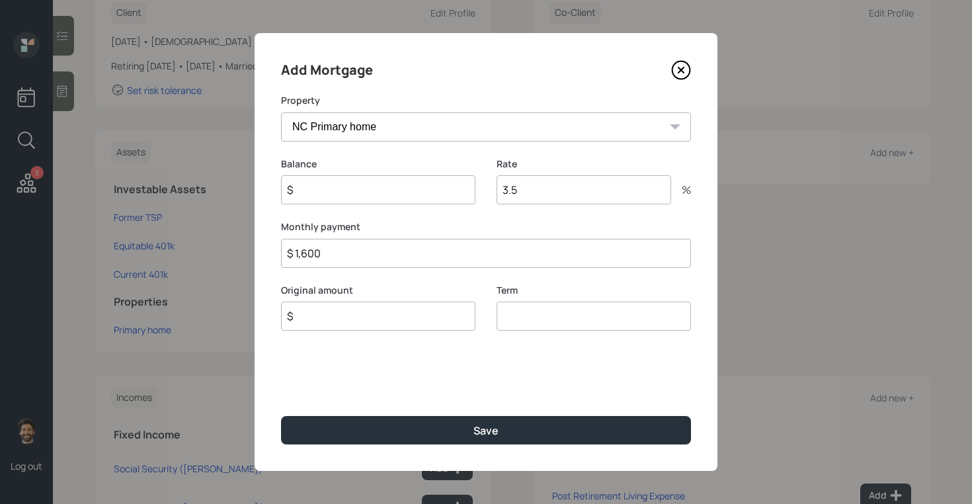
click at [320, 194] on input "$" at bounding box center [378, 189] width 194 height 29
type input "$ 1"
type input "1"
click at [323, 323] on input "$" at bounding box center [378, 315] width 194 height 29
type input "$ 1"
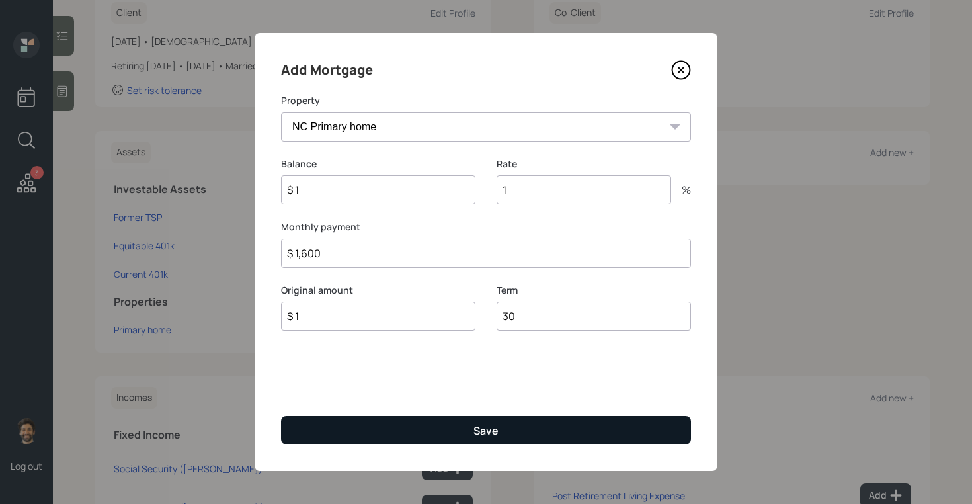
type input "30"
click at [352, 438] on button "Save" at bounding box center [486, 430] width 410 height 28
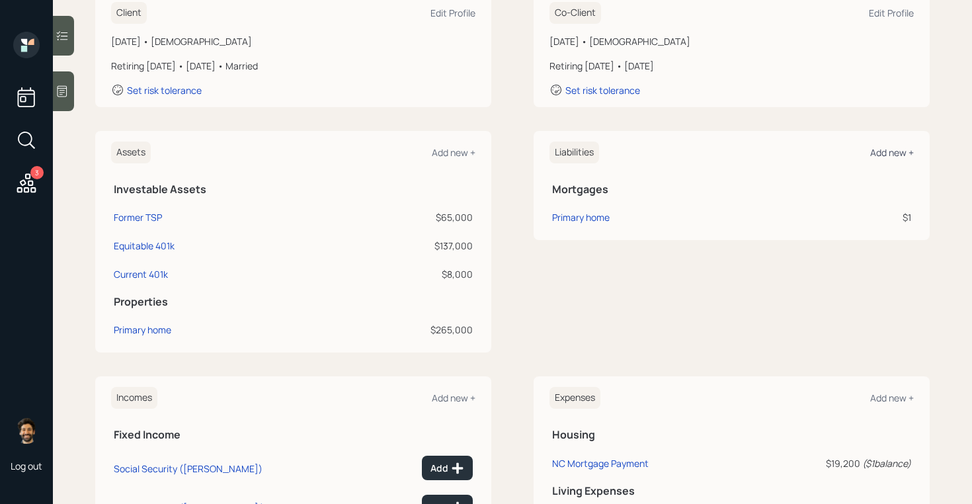
click at [892, 151] on div "Add new +" at bounding box center [892, 152] width 44 height 13
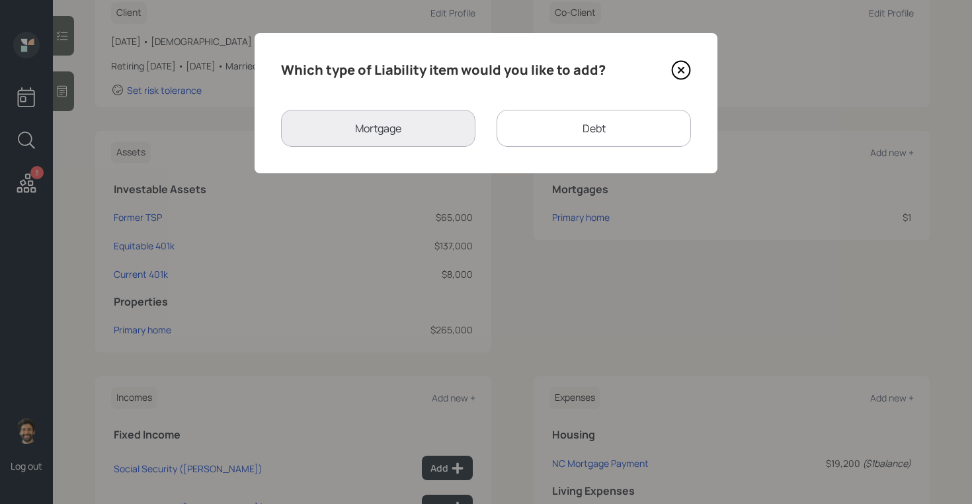
click at [596, 124] on div "Debt" at bounding box center [593, 128] width 194 height 37
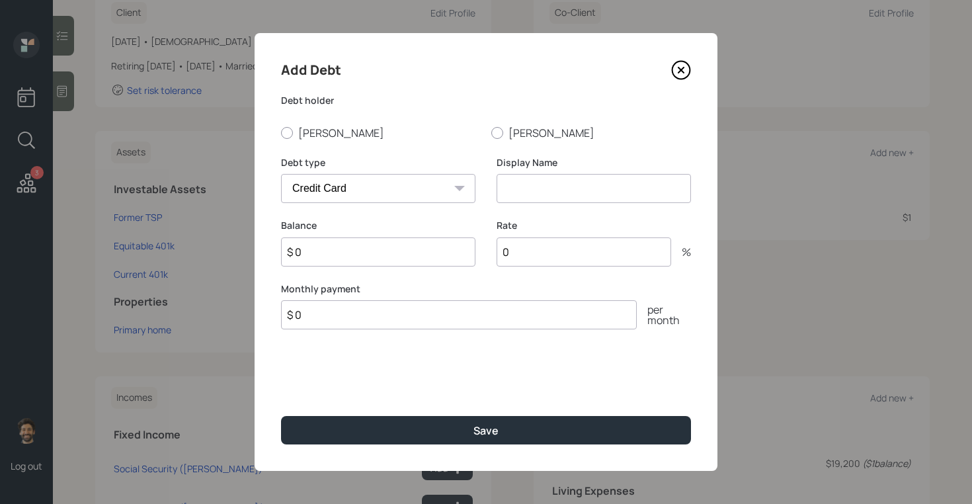
click at [362, 190] on select "Car Credit Card Medical Student Other" at bounding box center [378, 188] width 194 height 29
select select "car"
click at [281, 174] on select "Car Credit Card Medical Student Other" at bounding box center [378, 188] width 194 height 29
click at [521, 190] on input at bounding box center [593, 188] width 194 height 29
type input "Truck Loan"
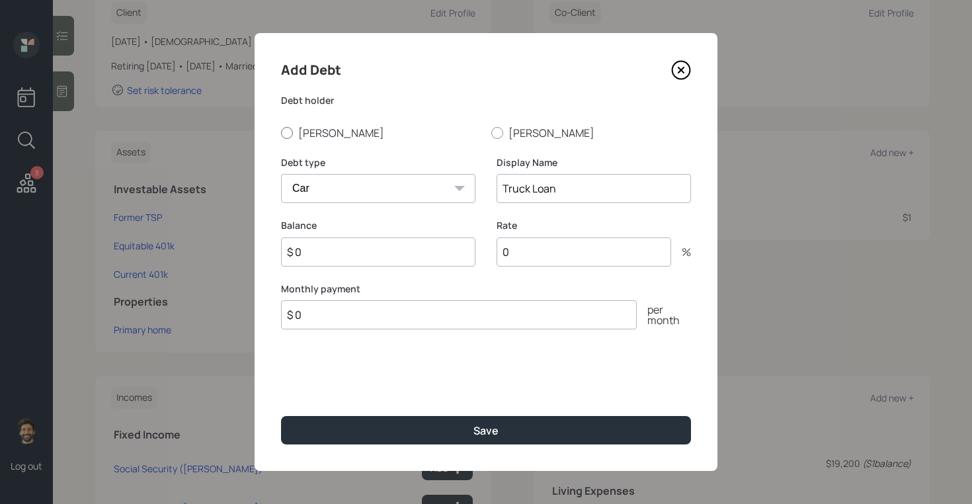
click at [307, 136] on label "[PERSON_NAME]" at bounding box center [381, 133] width 200 height 15
click at [281, 133] on input "[PERSON_NAME]" at bounding box center [280, 132] width 1 height 1
radio input "true"
click at [310, 260] on input "$ 0" at bounding box center [378, 251] width 194 height 29
type input "$ 1"
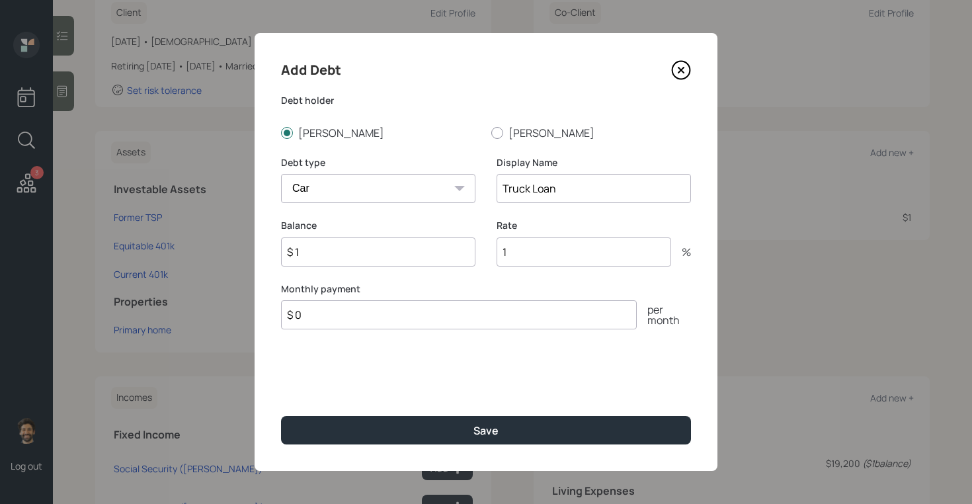
type input "1"
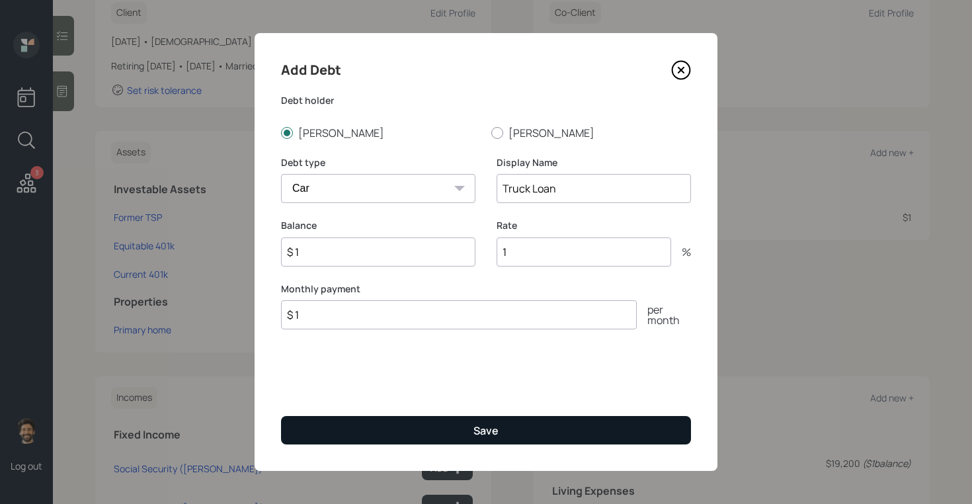
type input "$ 1"
click at [336, 424] on button "Save" at bounding box center [486, 430] width 410 height 28
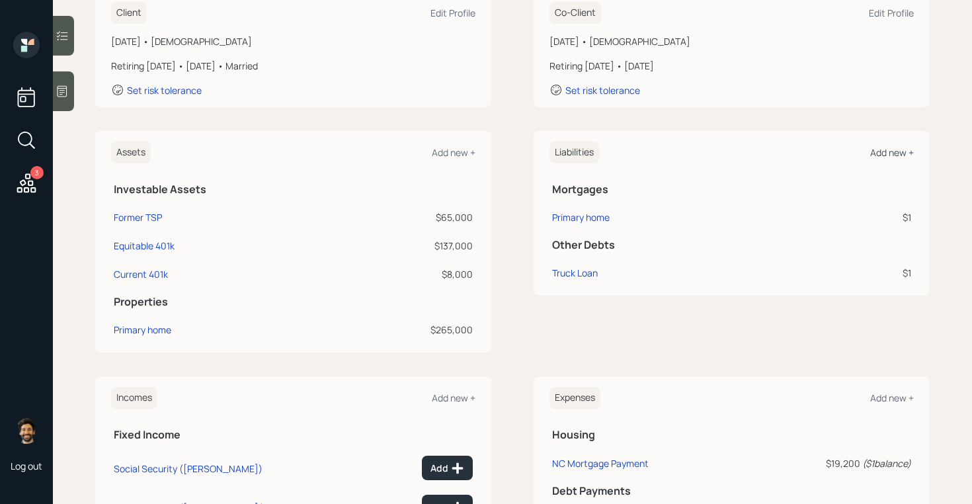
click at [902, 153] on div "Add new +" at bounding box center [892, 152] width 44 height 13
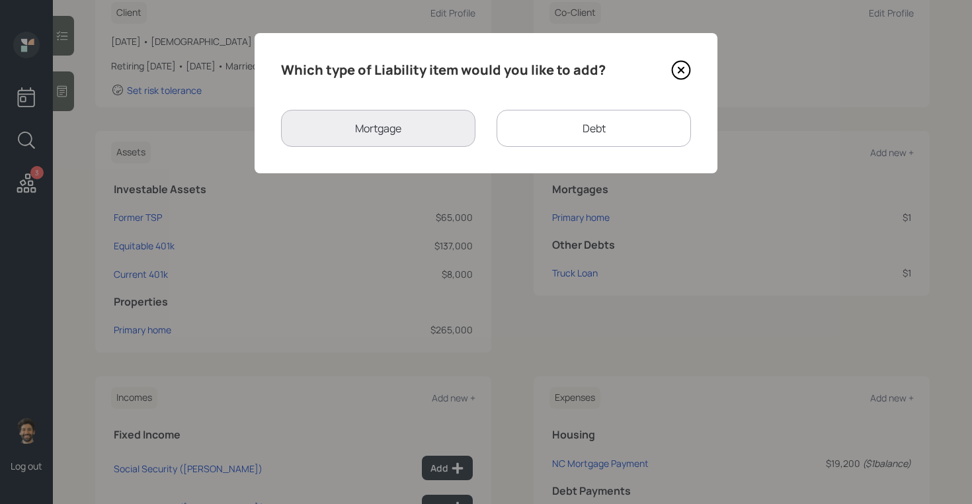
click at [595, 116] on div "Debt" at bounding box center [593, 128] width 194 height 37
select select "credit_card"
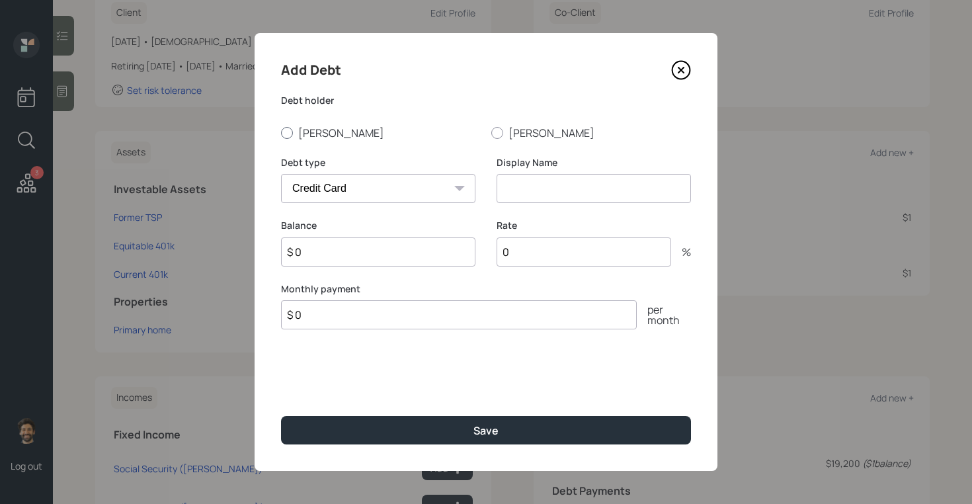
click at [337, 130] on label "[PERSON_NAME]" at bounding box center [381, 133] width 200 height 15
click at [281, 132] on input "[PERSON_NAME]" at bounding box center [280, 132] width 1 height 1
radio input "true"
click at [313, 182] on select "Car Credit Card Medical Student Other" at bounding box center [378, 188] width 194 height 29
select select "other"
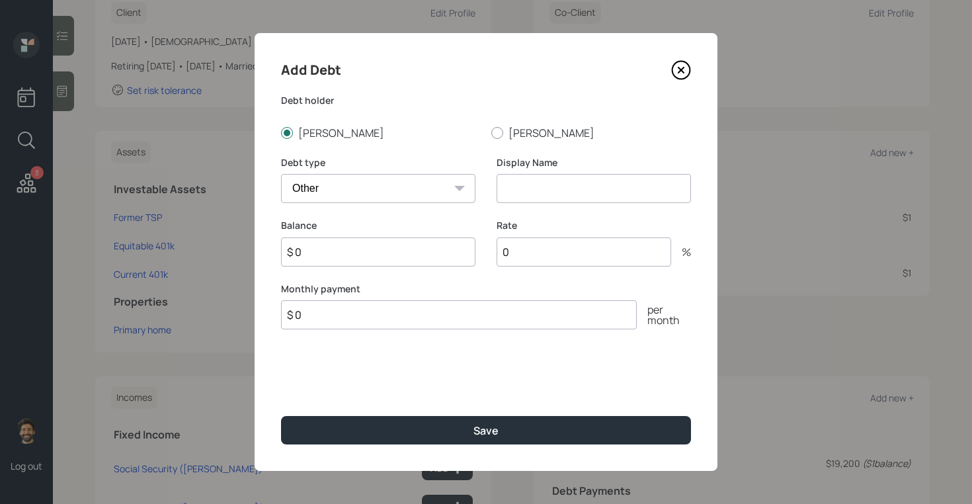
click at [281, 174] on select "Car Credit Card Medical Student Other" at bounding box center [378, 188] width 194 height 29
click at [525, 199] on input at bounding box center [593, 188] width 194 height 29
type input "Solar Panels"
click at [334, 235] on div "Balance $ 0" at bounding box center [378, 243] width 194 height 48
click at [334, 245] on input "$ 0" at bounding box center [378, 251] width 194 height 29
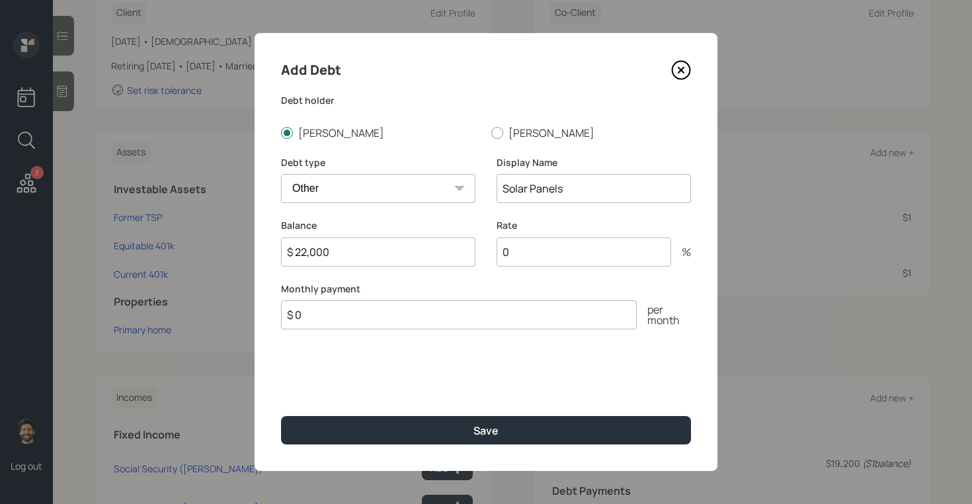
type input "$ 22,000"
type input "2.2"
click at [313, 315] on input "$ 0" at bounding box center [459, 314] width 356 height 29
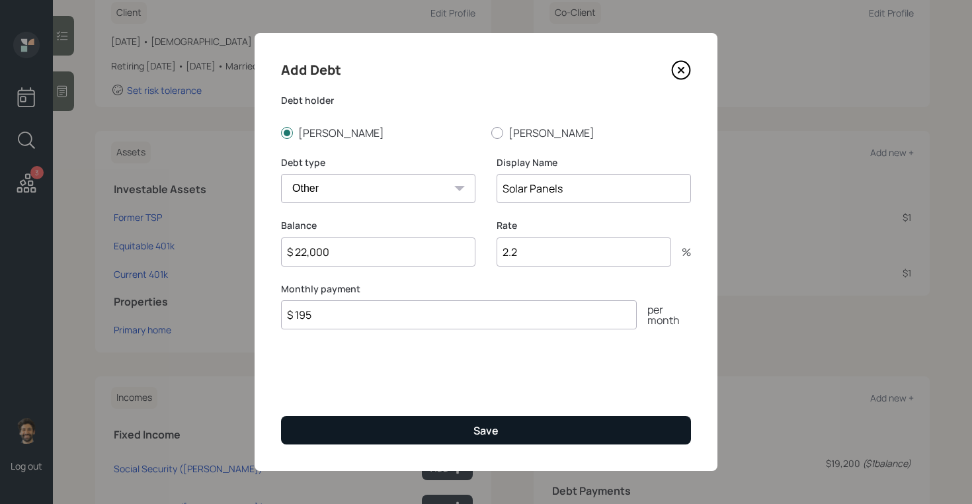
type input "$ 195"
click at [342, 421] on button "Save" at bounding box center [486, 430] width 410 height 28
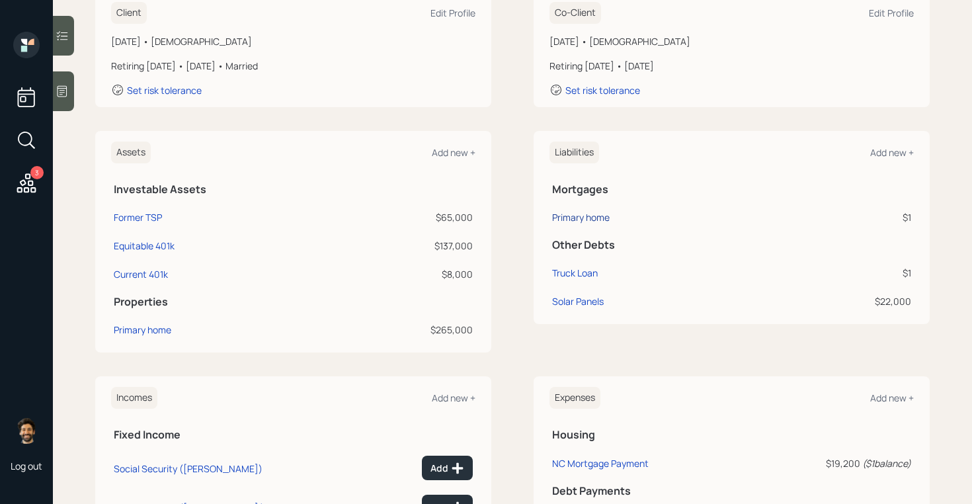
click at [590, 218] on div "Primary home" at bounding box center [581, 217] width 58 height 14
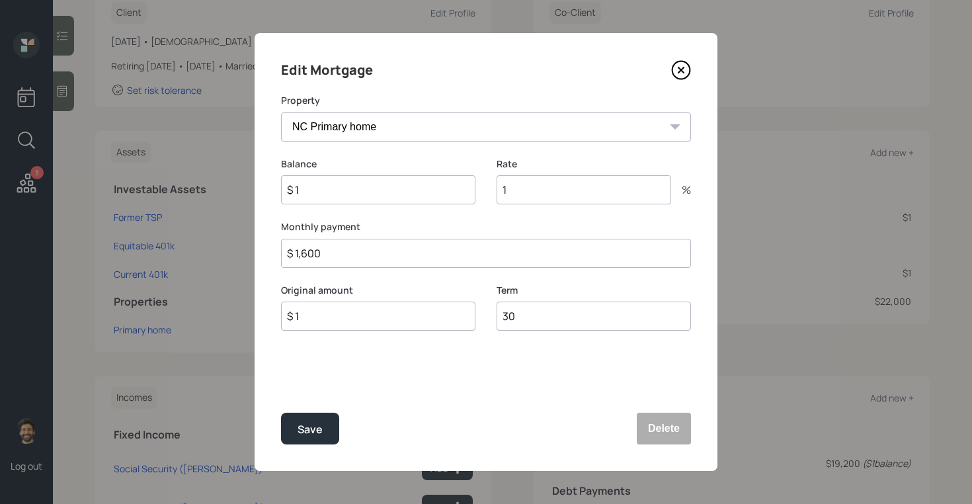
click at [509, 183] on input "1" at bounding box center [583, 189] width 174 height 29
type input "2.6"
click at [309, 422] on div "Save" at bounding box center [309, 429] width 25 height 18
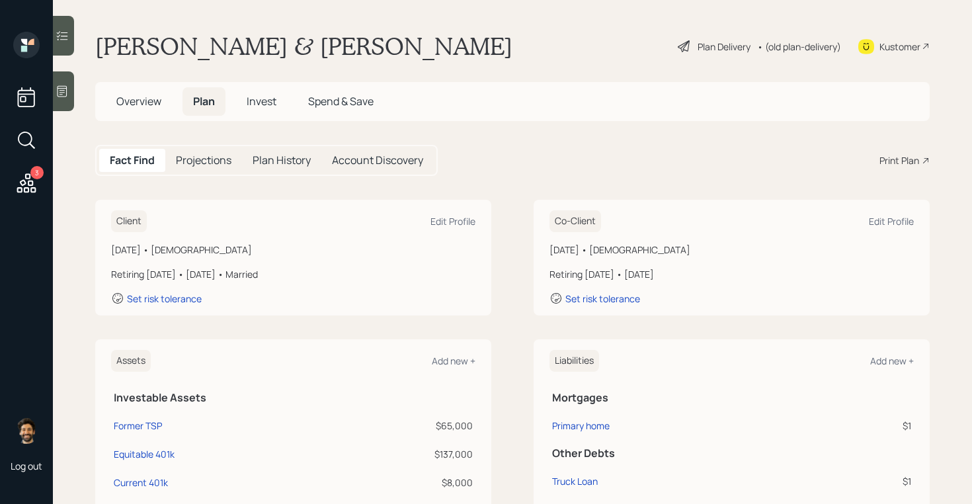
click at [256, 102] on span "Invest" at bounding box center [262, 101] width 30 height 15
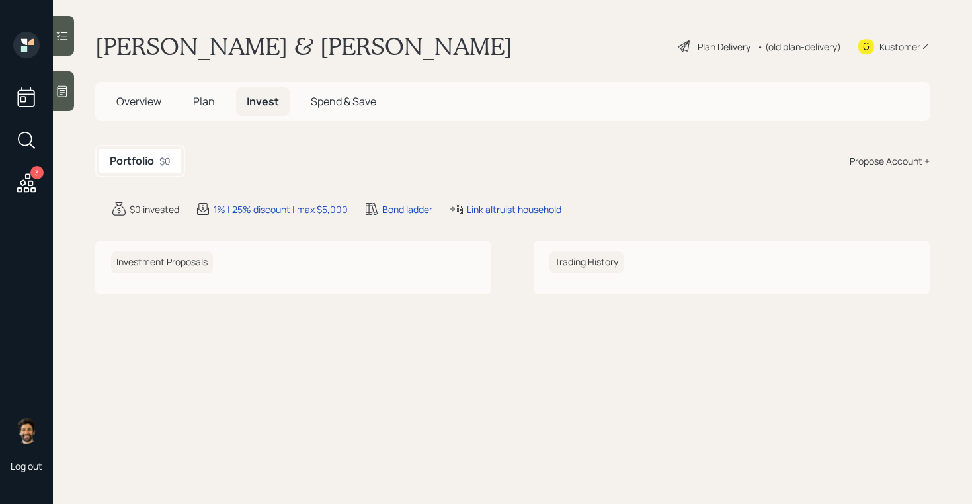
click at [878, 163] on div "Propose Account +" at bounding box center [889, 161] width 80 height 14
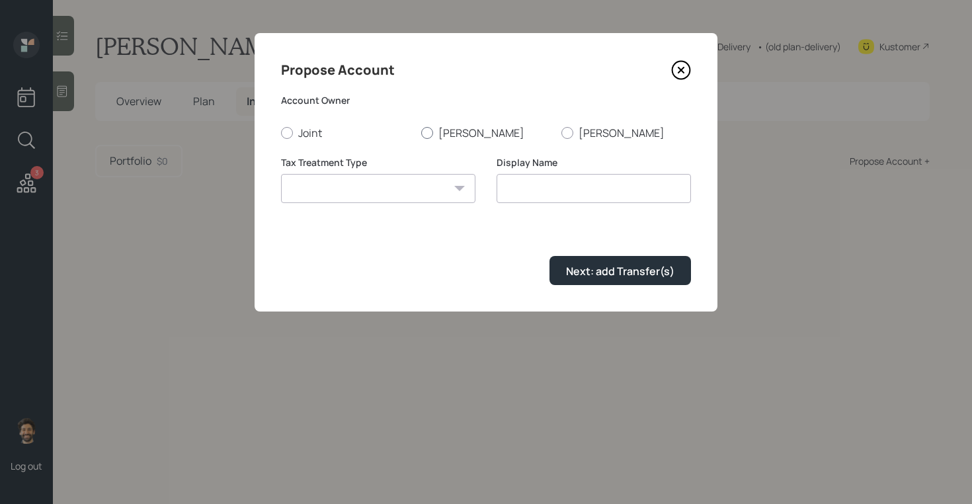
click at [434, 127] on label "[PERSON_NAME]" at bounding box center [486, 133] width 130 height 15
click at [421, 132] on input "[PERSON_NAME]" at bounding box center [420, 132] width 1 height 1
radio input "true"
click at [406, 199] on select "[PERSON_NAME] Taxable Traditional" at bounding box center [378, 188] width 194 height 29
select select "traditional"
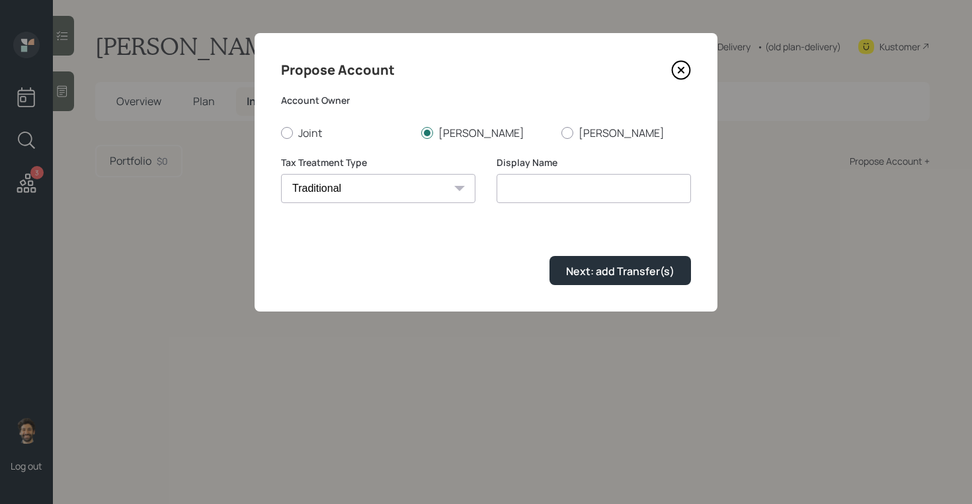
click at [281, 174] on select "[PERSON_NAME] Taxable Traditional" at bounding box center [378, 188] width 194 height 29
type input "Traditional"
click at [561, 261] on button "Next: add Transfer(s)" at bounding box center [619, 270] width 141 height 28
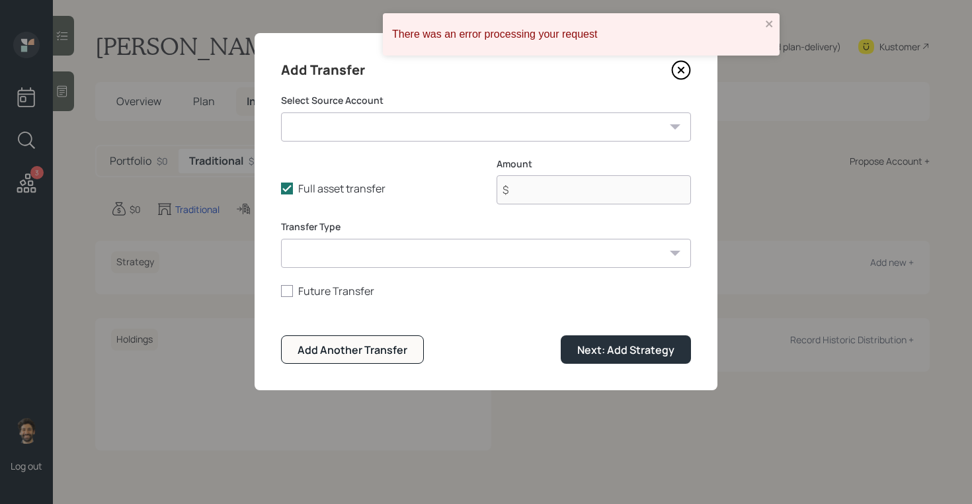
click at [389, 134] on select "Former TSP ($65,000 | 401(k)) Equitable 401k ($137,000 | 401(k)) Current 401k (…" at bounding box center [486, 126] width 410 height 29
select select "3d6cf4c2-b87d-496e-b58e-b95db2e70f96"
click at [281, 112] on select "Former TSP ($65,000 | 401(k)) Equitable 401k ($137,000 | 401(k)) Current 401k (…" at bounding box center [486, 126] width 410 height 29
type input "$ 65,000"
click at [379, 255] on select "ACAT Transfer Non ACAT Transfer Capitalize Rollover Rollover Deposit" at bounding box center [486, 253] width 410 height 29
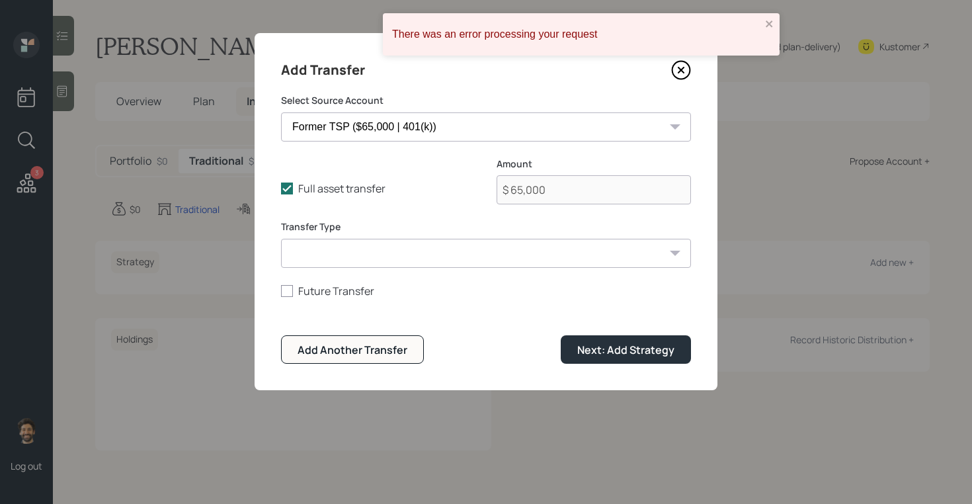
select select "acat_transfer"
click at [281, 239] on select "ACAT Transfer Non ACAT Transfer Capitalize Rollover Rollover Deposit" at bounding box center [486, 253] width 410 height 29
click at [611, 347] on div "Next: Add Strategy" at bounding box center [625, 349] width 97 height 15
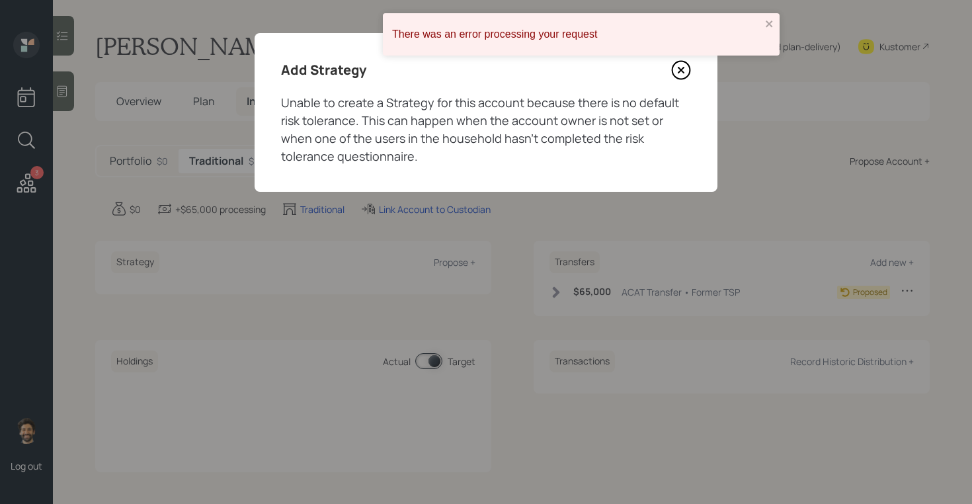
click at [681, 67] on icon at bounding box center [681, 70] width 20 height 20
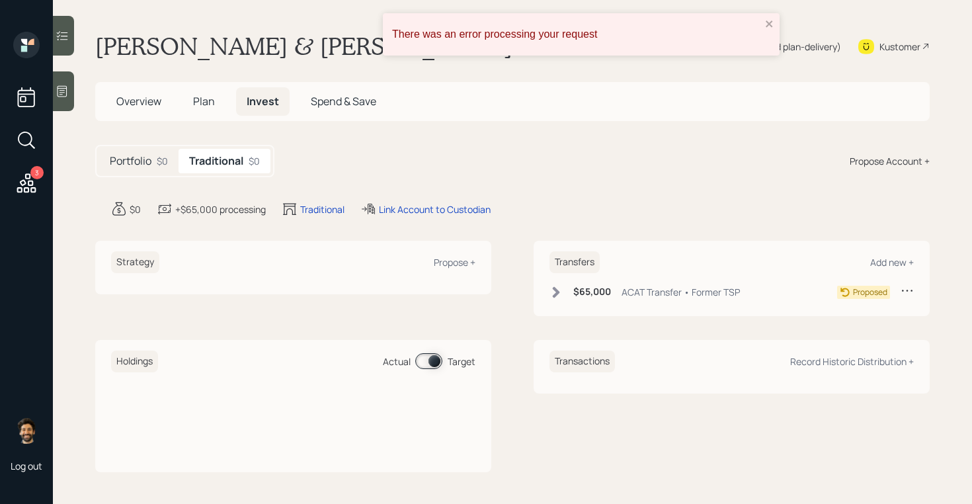
click at [869, 159] on div "Propose Account +" at bounding box center [889, 161] width 80 height 14
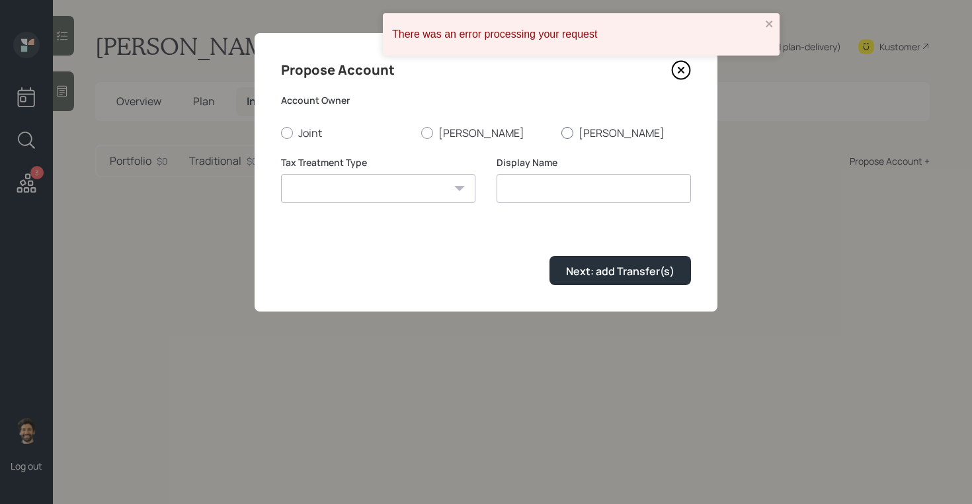
click at [577, 131] on label "[PERSON_NAME]" at bounding box center [626, 133] width 130 height 15
click at [561, 132] on input "[PERSON_NAME]" at bounding box center [560, 132] width 1 height 1
radio input "true"
click at [409, 201] on select "[PERSON_NAME] Taxable Traditional" at bounding box center [378, 188] width 194 height 29
select select "traditional"
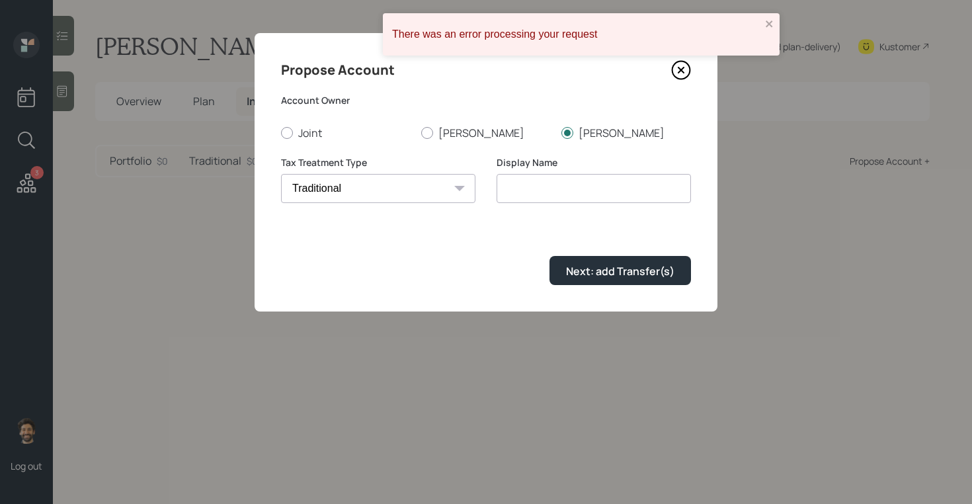
click at [281, 174] on select "[PERSON_NAME] Taxable Traditional" at bounding box center [378, 188] width 194 height 29
type input "Traditional"
click at [578, 266] on div "Next: add Transfer(s)" at bounding box center [620, 271] width 108 height 15
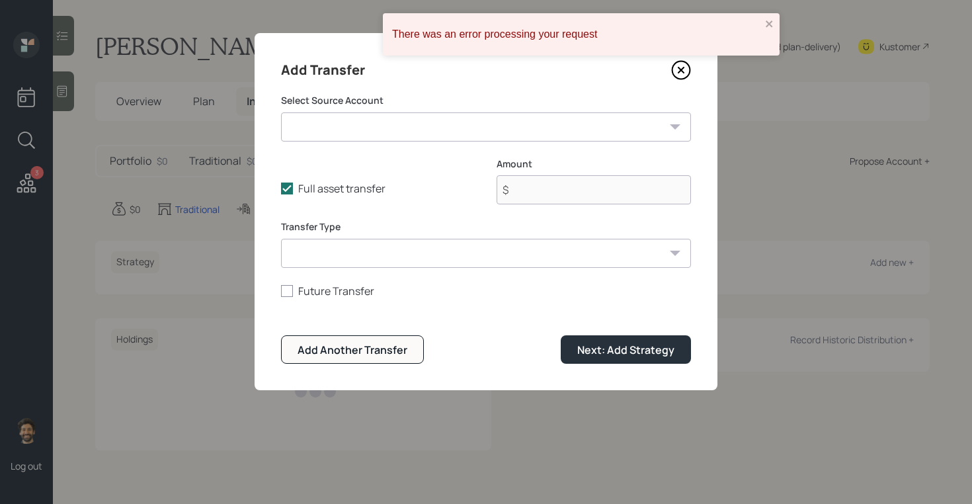
click at [365, 117] on select "Former TSP ($65,000 | 401(k)) Equitable 401k ($137,000 | 401(k)) Current 401k (…" at bounding box center [486, 126] width 410 height 29
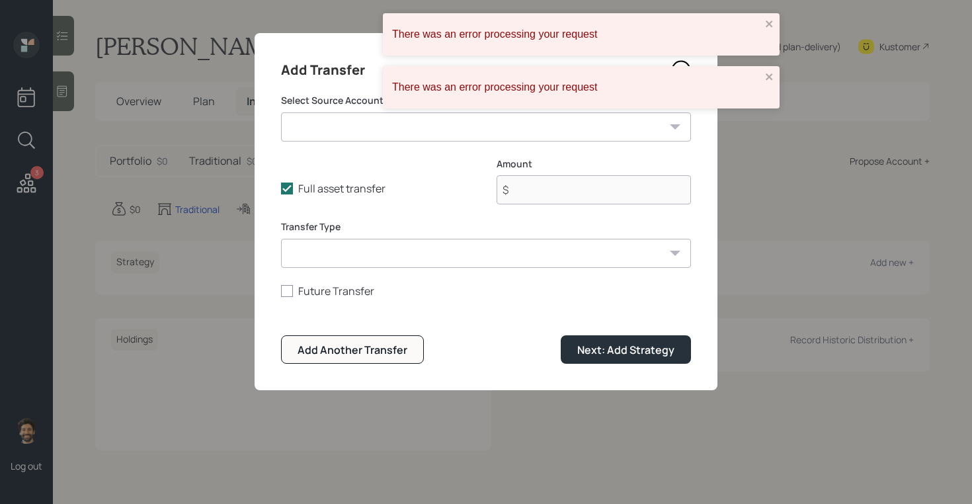
select select "abbe2f86-d3e1-4c4a-9650-d2efd26dc97b"
click at [281, 112] on select "Former TSP ($65,000 | 401(k)) Equitable 401k ($137,000 | 401(k)) Current 401k (…" at bounding box center [486, 126] width 410 height 29
type input "$ 137,000"
click at [356, 244] on select "ACAT Transfer Non ACAT Transfer Capitalize Rollover Rollover Deposit" at bounding box center [486, 253] width 410 height 29
select select "acat_transfer"
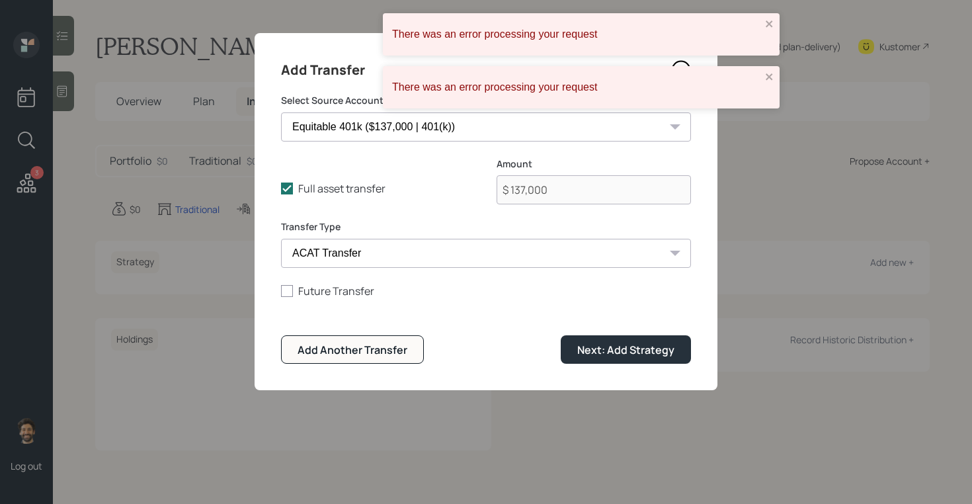
click at [281, 239] on select "ACAT Transfer Non ACAT Transfer Capitalize Rollover Rollover Deposit" at bounding box center [486, 253] width 410 height 29
click at [586, 348] on div "Next: Add Strategy" at bounding box center [625, 349] width 97 height 15
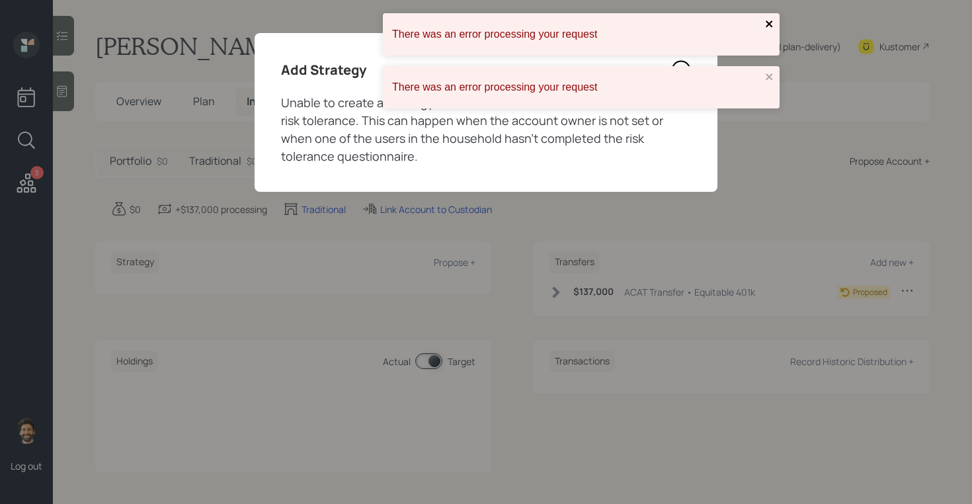
click at [768, 22] on icon "close" at bounding box center [768, 23] width 7 height 7
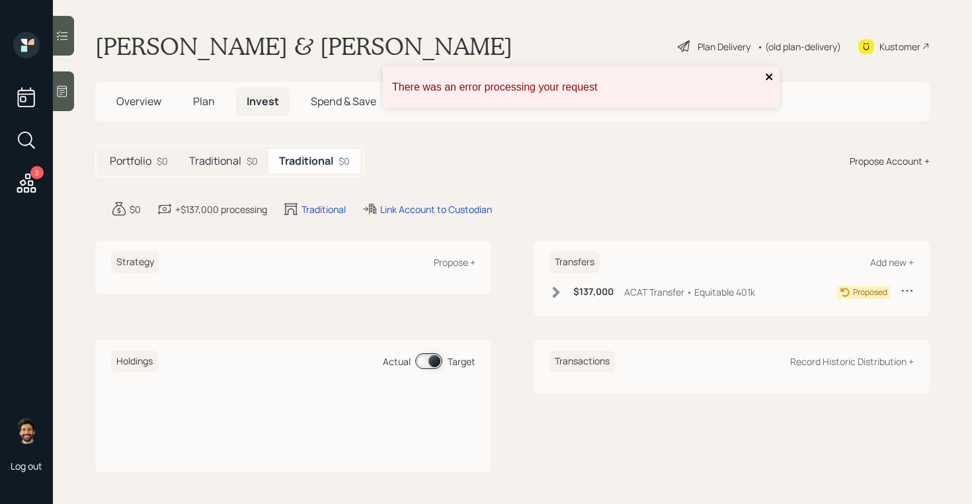
click at [765, 69] on div "There was an error processing your request" at bounding box center [581, 87] width 397 height 42
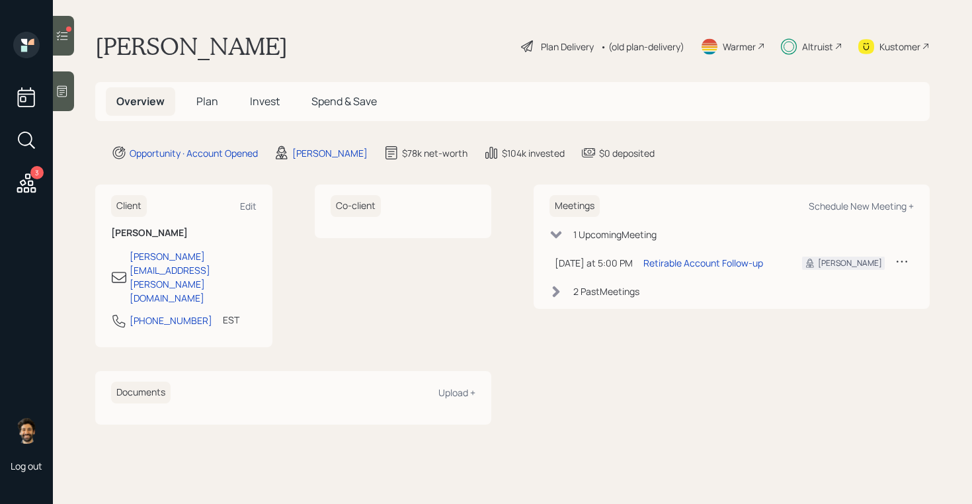
click at [280, 98] on h5 "Invest" at bounding box center [264, 101] width 51 height 28
